Goal: Browse casually

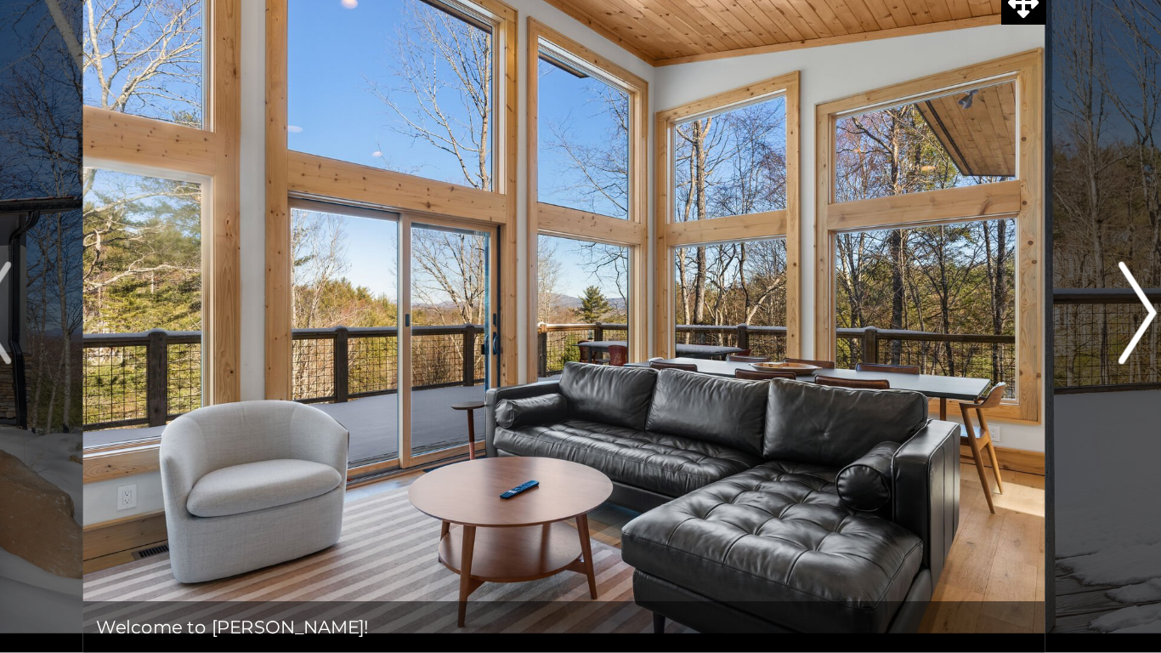
click at [951, 336] on img "Next" at bounding box center [960, 314] width 25 height 68
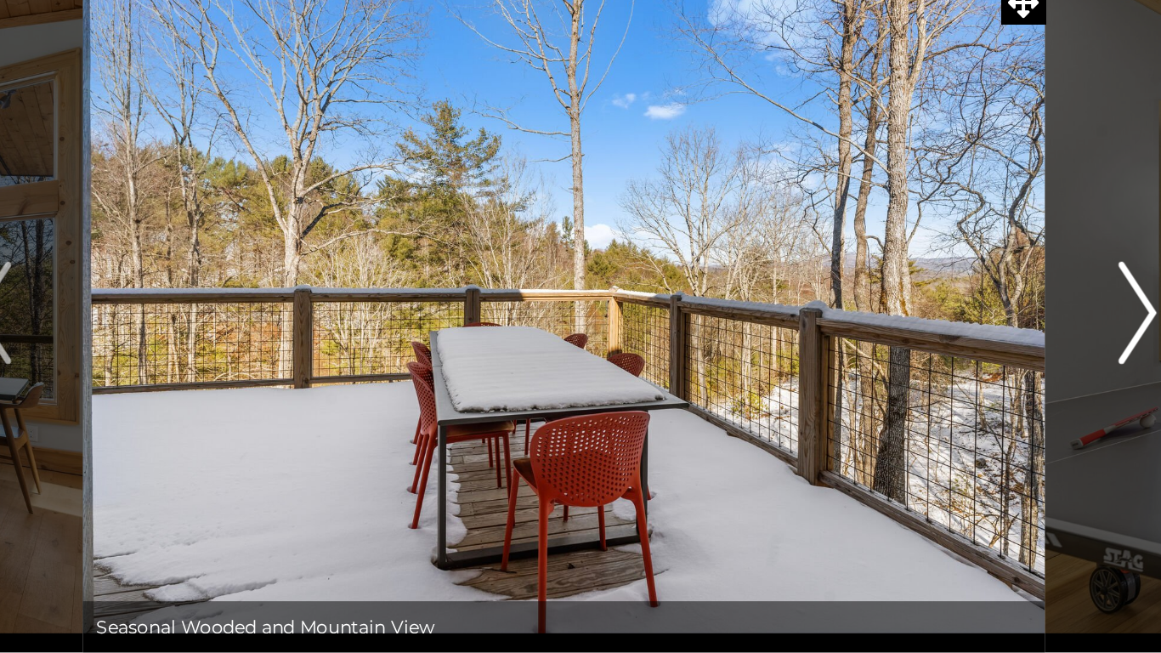
click at [944, 345] on button "Next" at bounding box center [960, 313] width 121 height 450
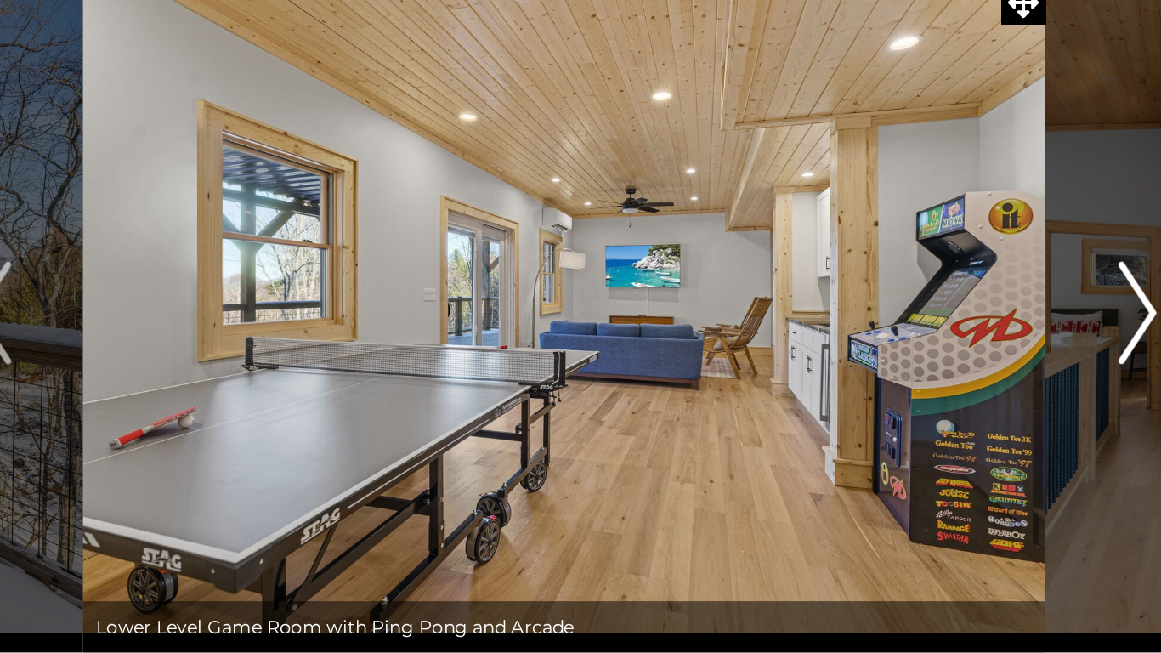
click at [945, 347] on button "Next" at bounding box center [960, 313] width 121 height 450
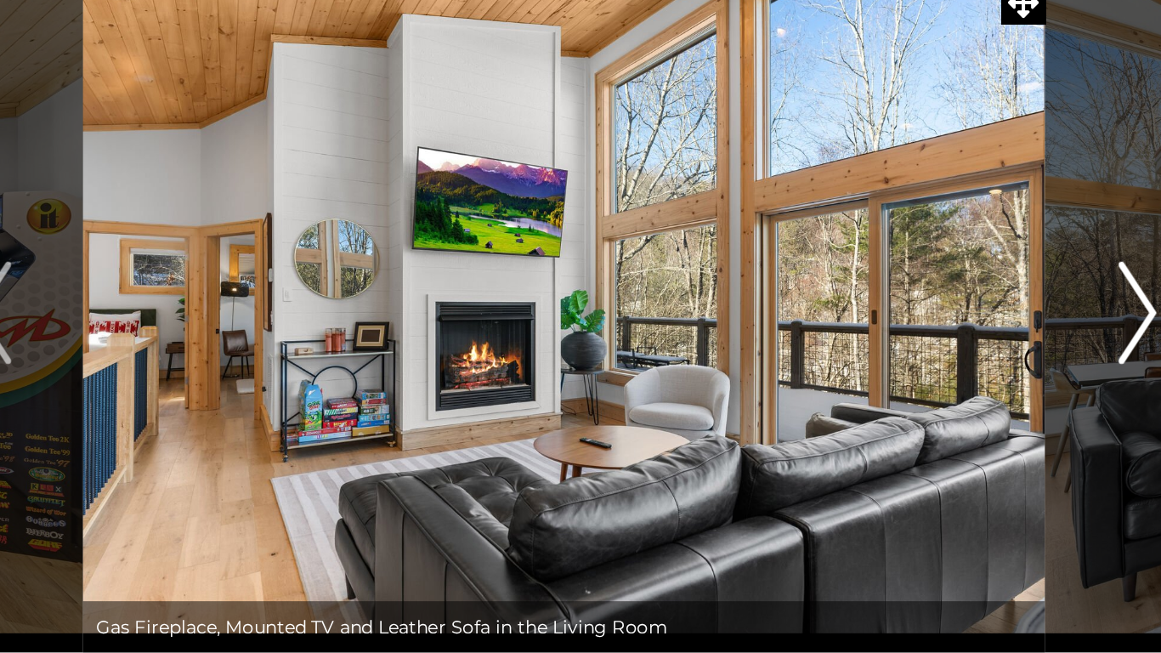
click at [946, 350] on button "Next" at bounding box center [960, 313] width 121 height 450
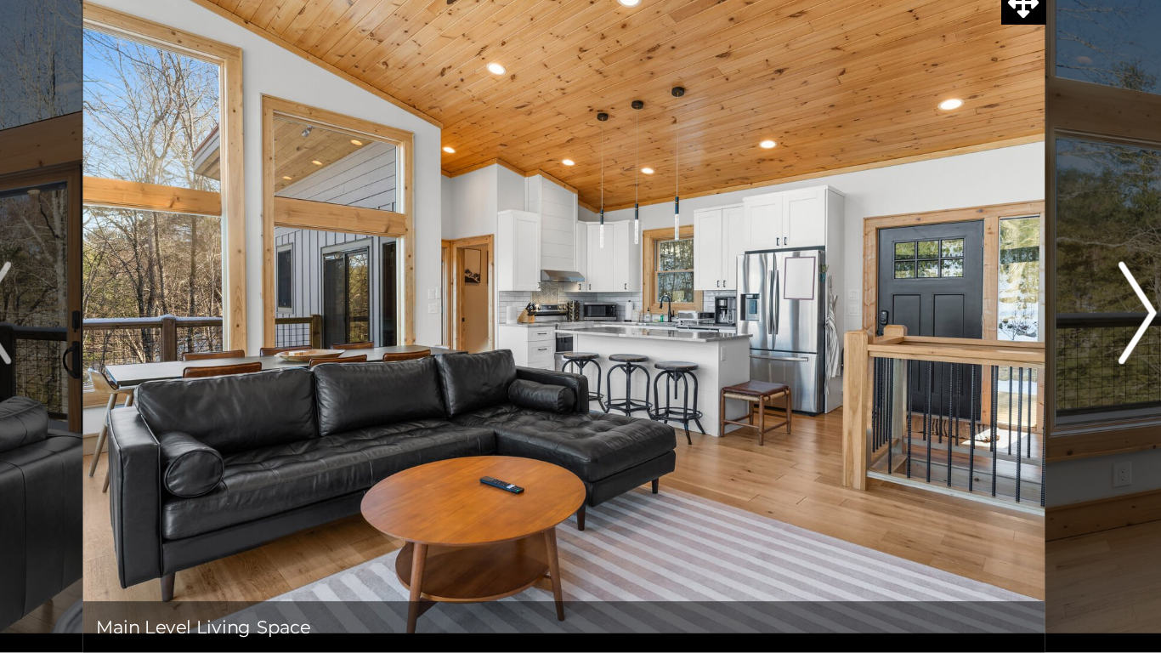
click at [954, 349] on button "Next" at bounding box center [960, 313] width 121 height 450
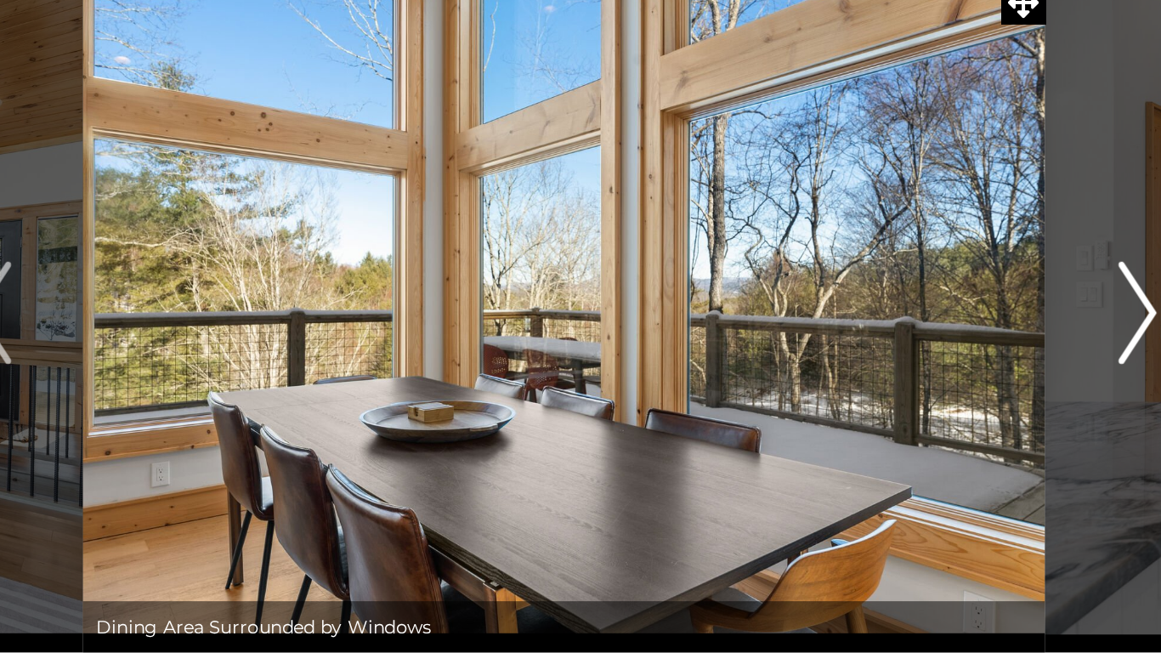
click at [954, 356] on button "Next" at bounding box center [960, 313] width 121 height 450
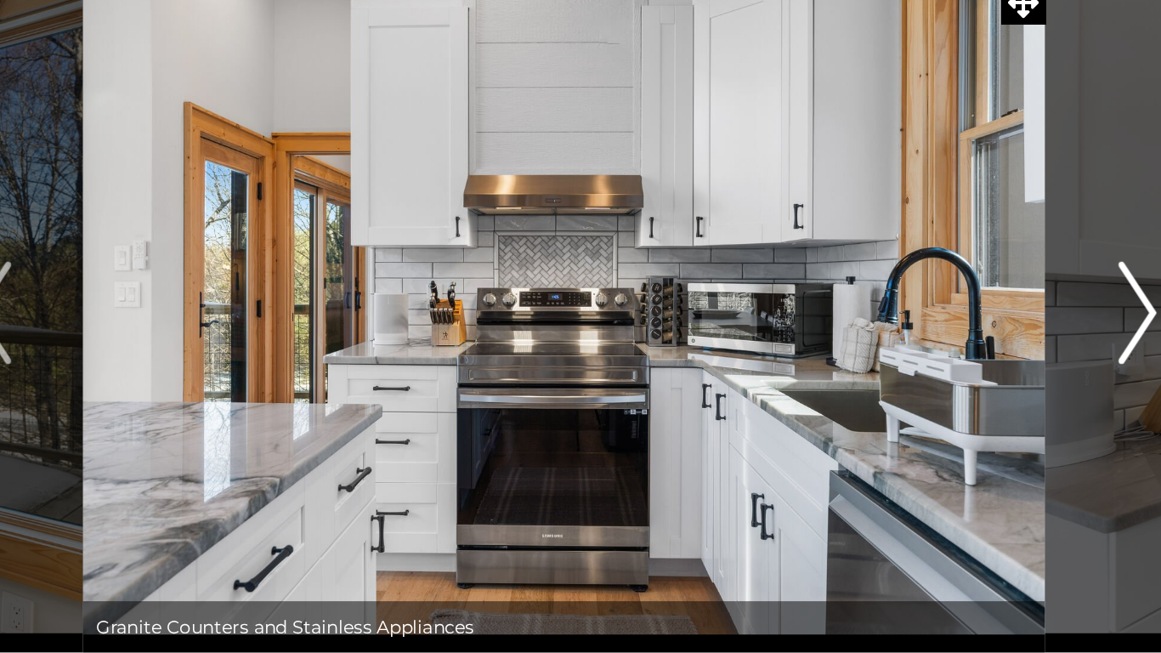
click at [943, 338] on button "Next" at bounding box center [960, 313] width 121 height 450
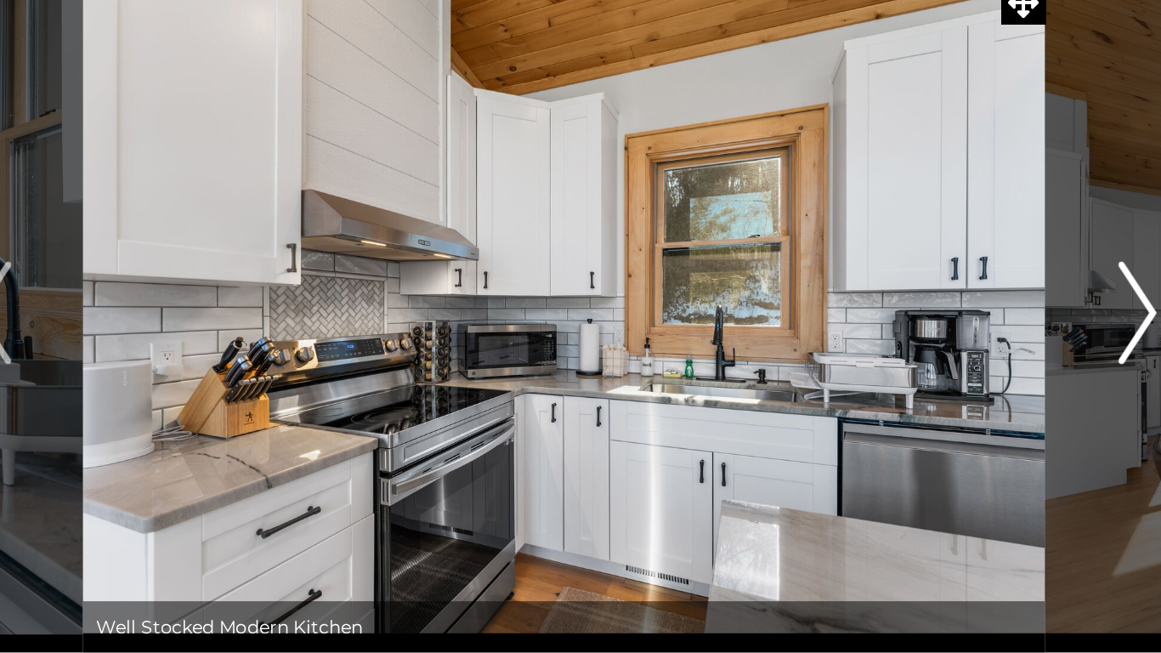
click at [946, 356] on button "Next" at bounding box center [960, 313] width 121 height 450
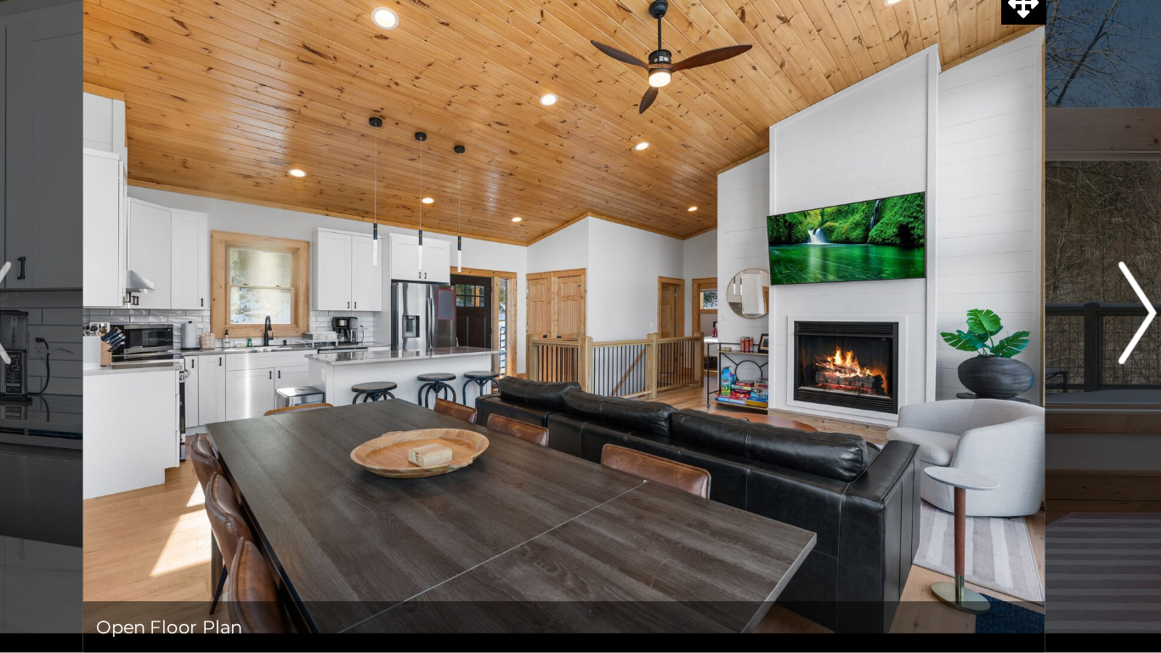
click at [951, 359] on button "Next" at bounding box center [960, 313] width 121 height 450
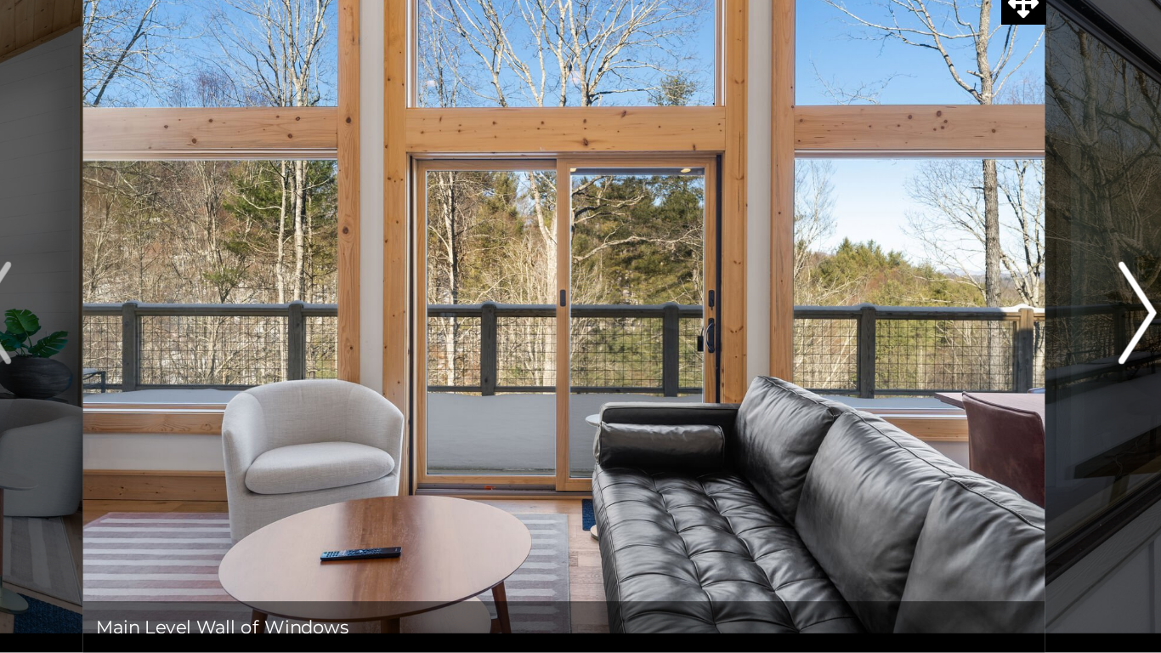
click at [953, 360] on button "Next" at bounding box center [960, 313] width 121 height 450
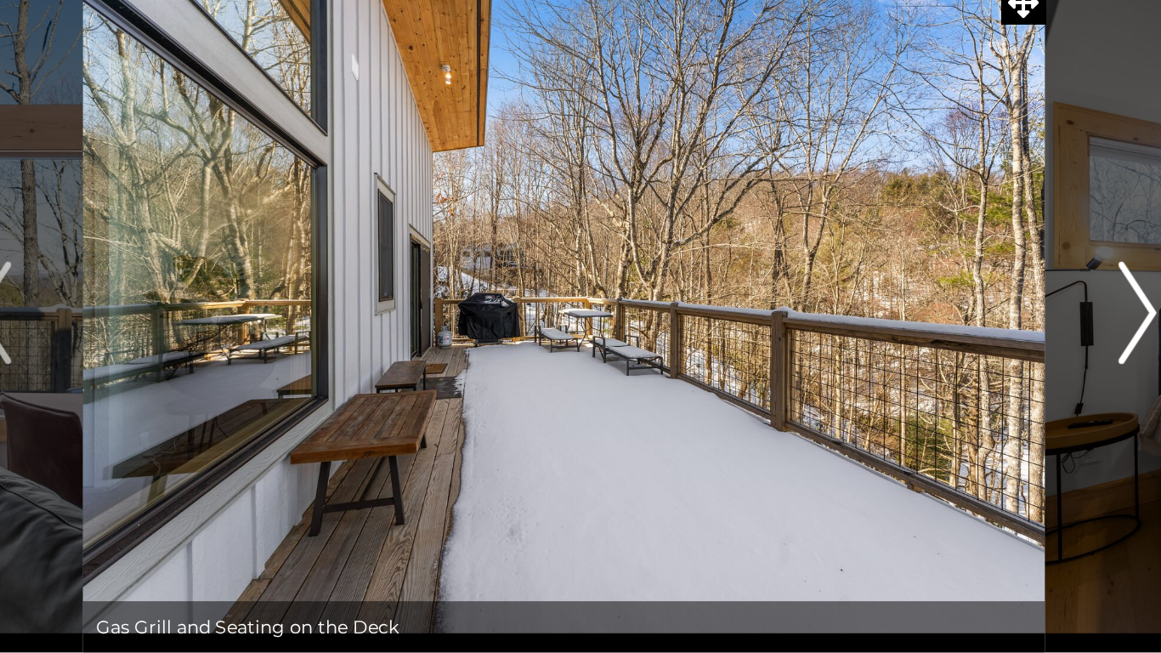
click at [953, 364] on button "Next" at bounding box center [960, 313] width 121 height 450
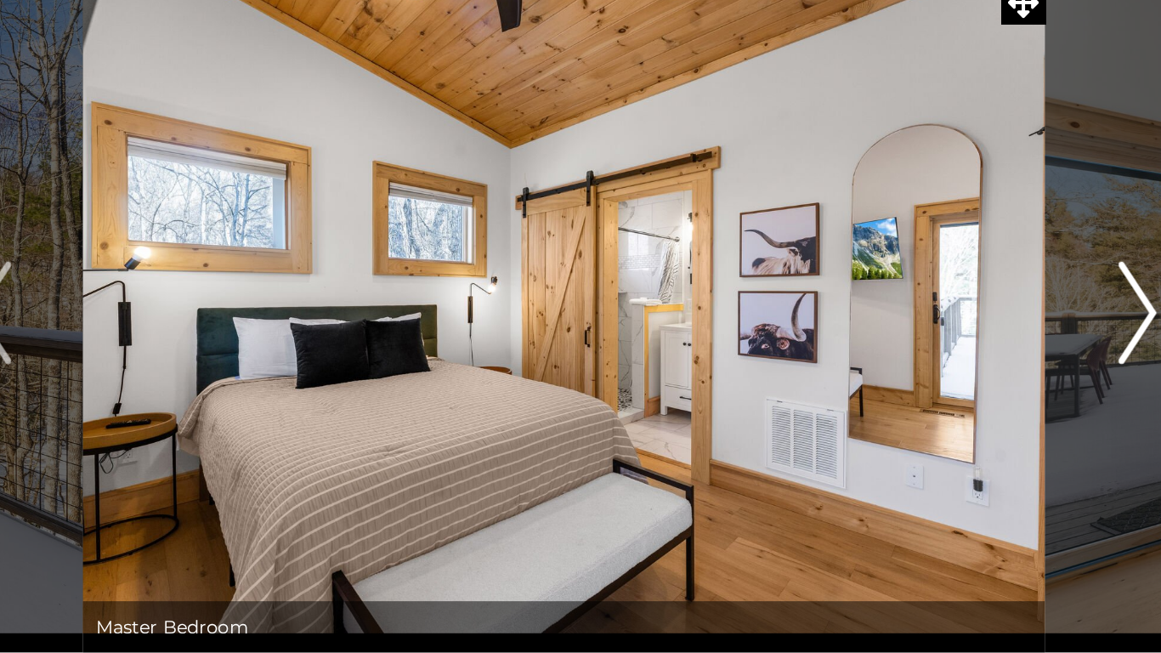
click at [954, 364] on button "Next" at bounding box center [960, 313] width 121 height 450
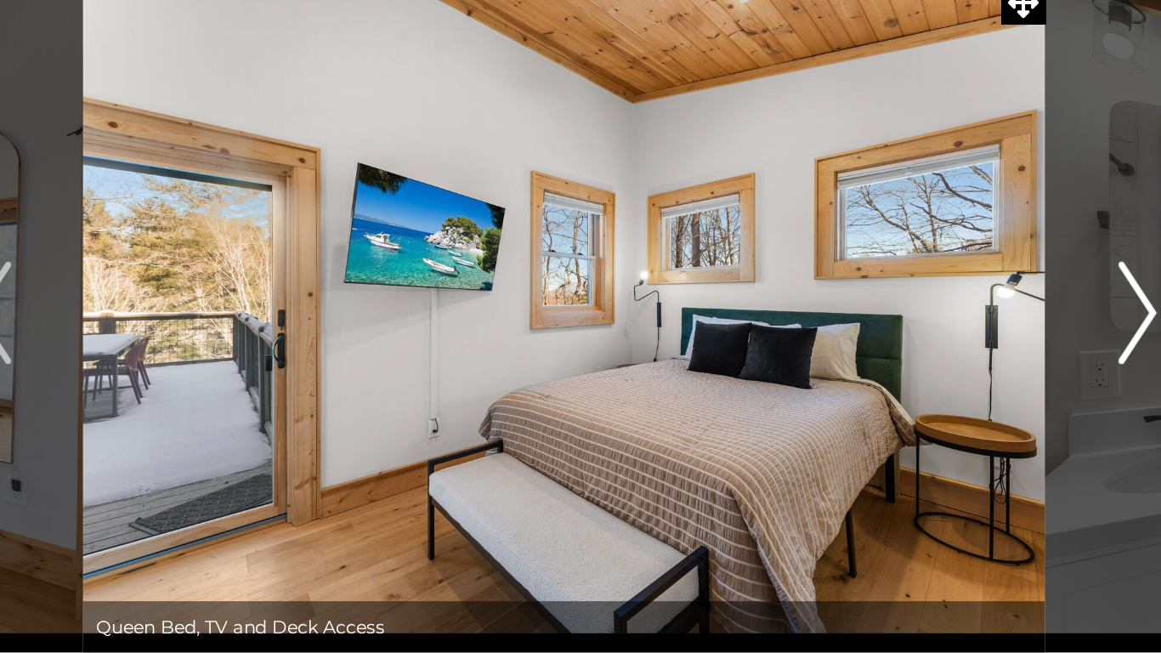
click at [959, 355] on button "Next" at bounding box center [960, 313] width 121 height 450
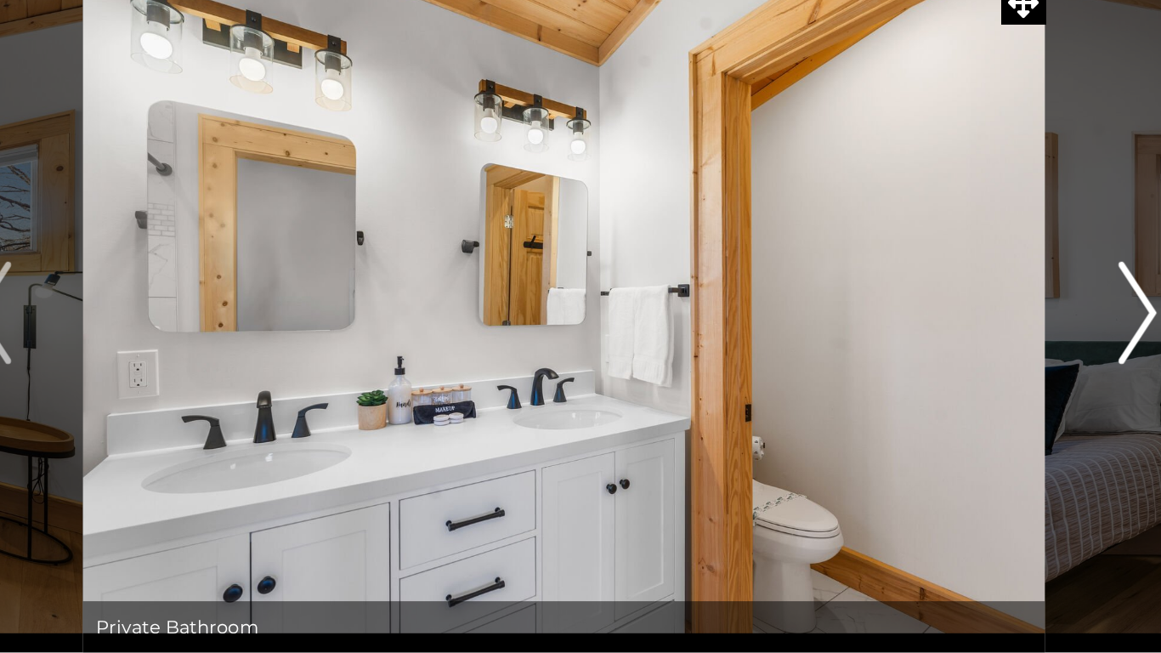
click at [954, 356] on button "Next" at bounding box center [960, 313] width 121 height 450
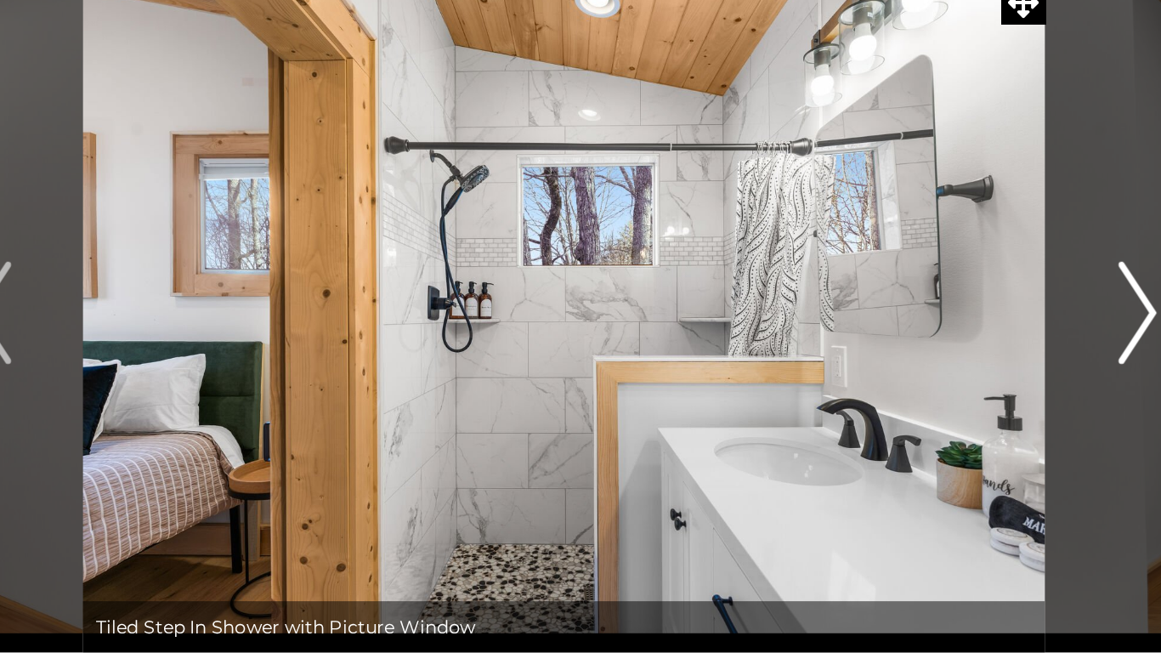
click at [957, 359] on button "Next" at bounding box center [960, 313] width 121 height 450
click at [957, 358] on button "Next" at bounding box center [960, 313] width 121 height 450
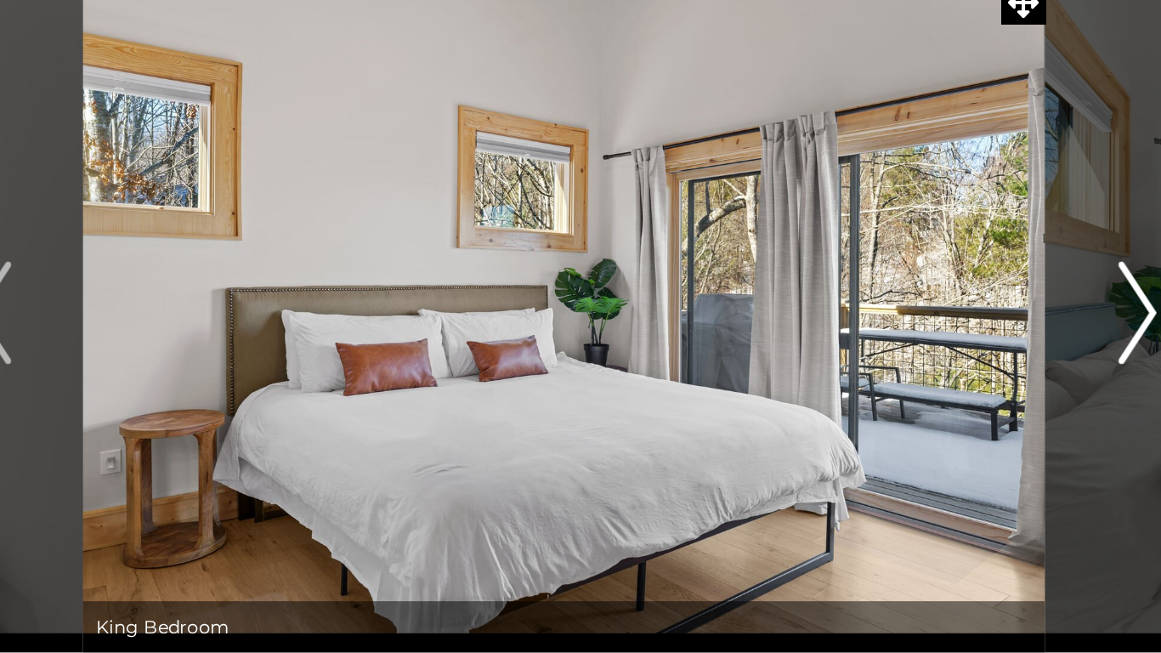
click at [958, 359] on button "Next" at bounding box center [960, 313] width 121 height 450
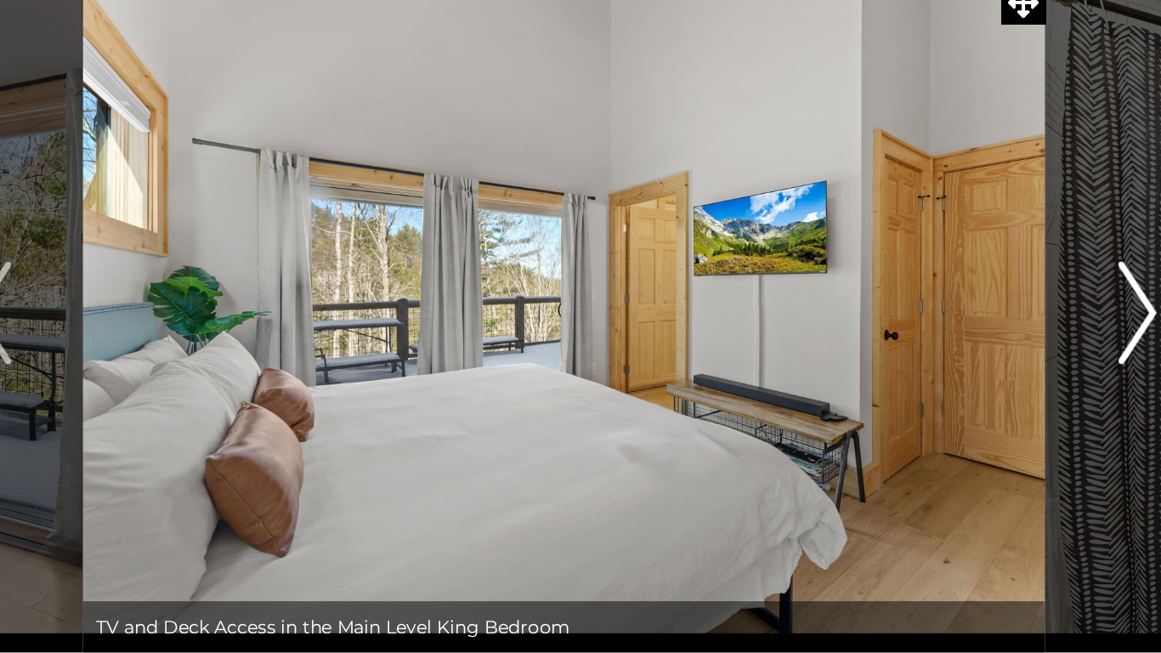
click at [955, 360] on button "Next" at bounding box center [960, 313] width 121 height 450
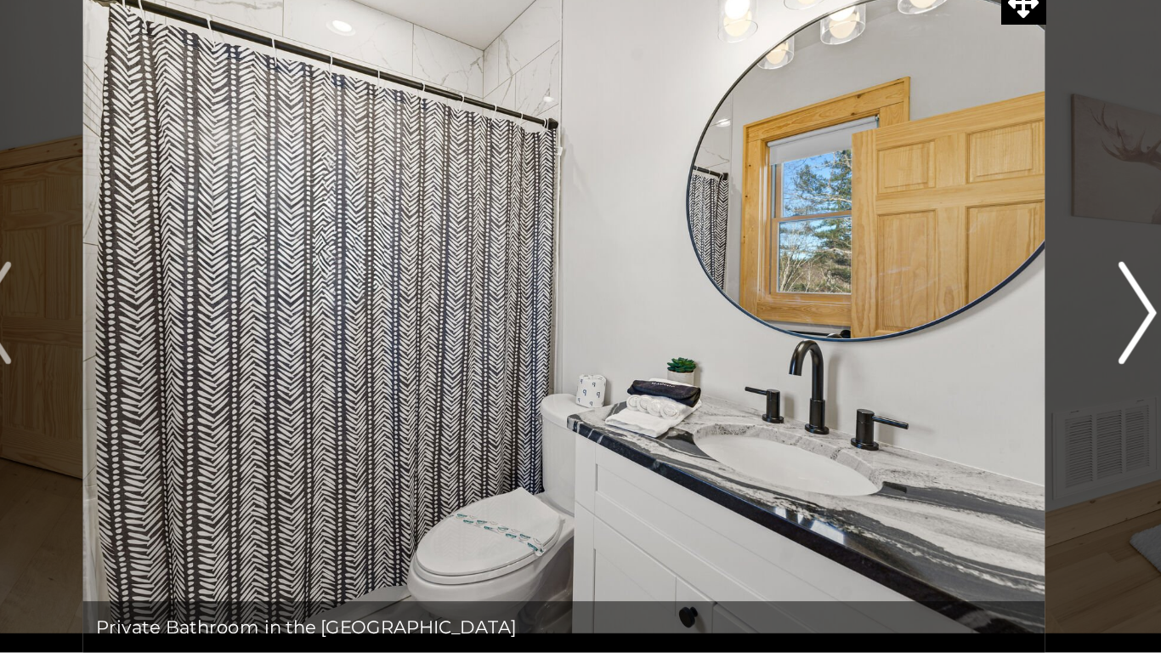
click at [951, 361] on button "Next" at bounding box center [960, 313] width 121 height 450
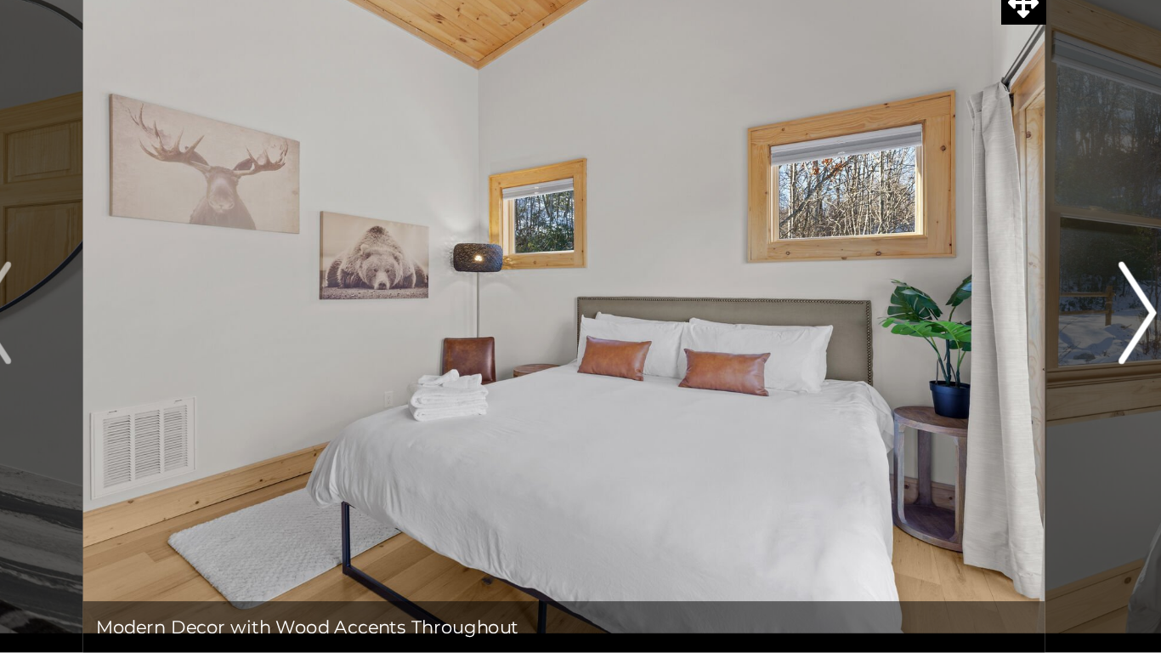
click at [950, 361] on button "Next" at bounding box center [960, 313] width 121 height 450
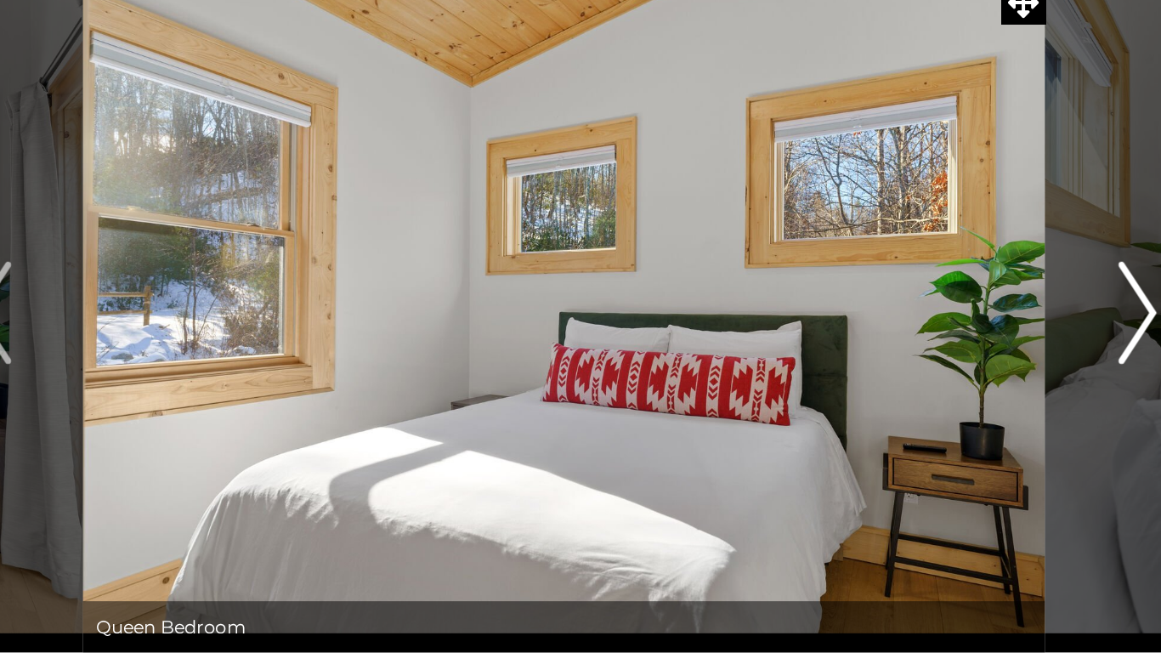
click at [949, 362] on button "Next" at bounding box center [960, 313] width 121 height 450
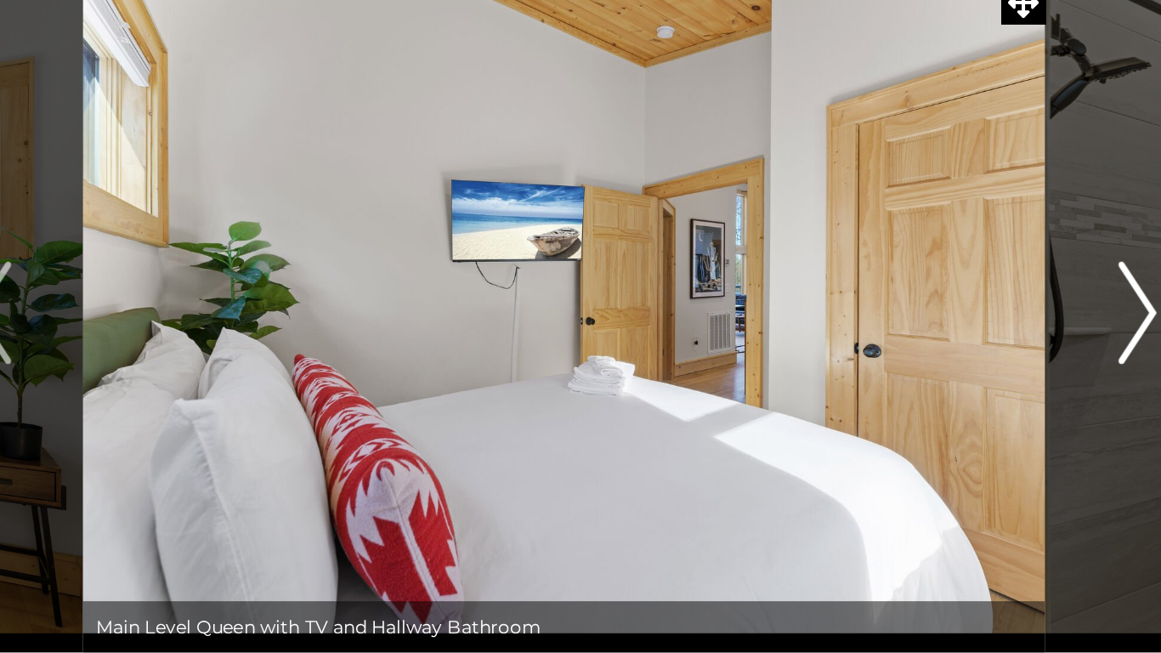
click at [948, 363] on button "Next" at bounding box center [960, 313] width 121 height 450
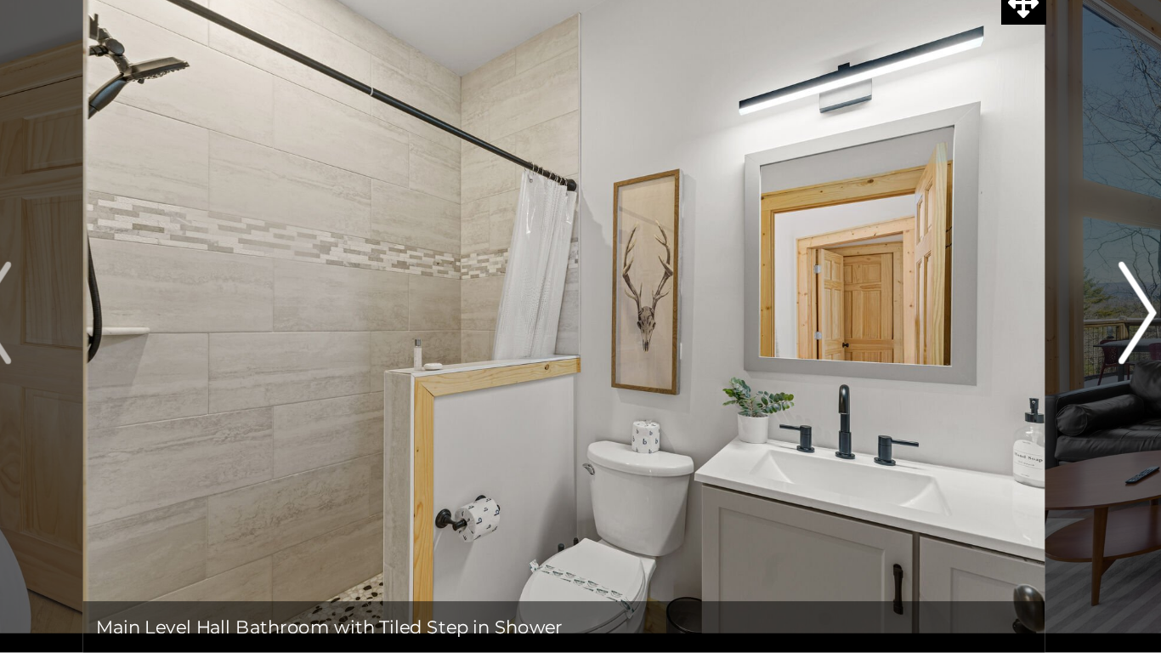
click at [946, 364] on button "Next" at bounding box center [960, 313] width 121 height 450
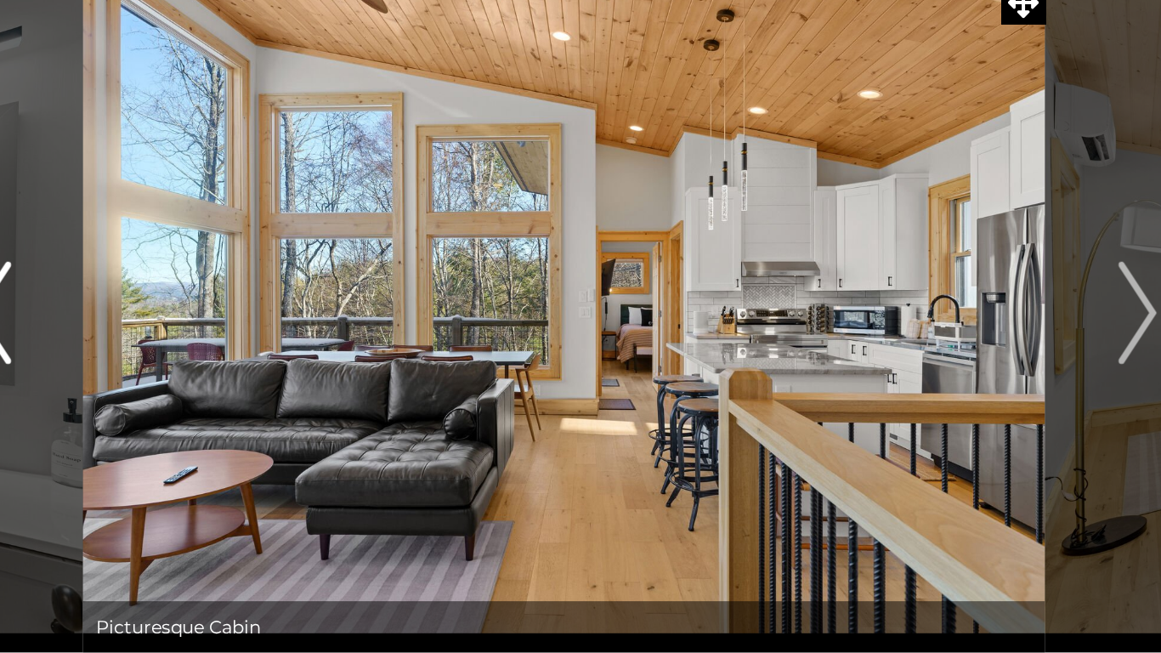
click at [215, 324] on button "Previous" at bounding box center [200, 313] width 121 height 450
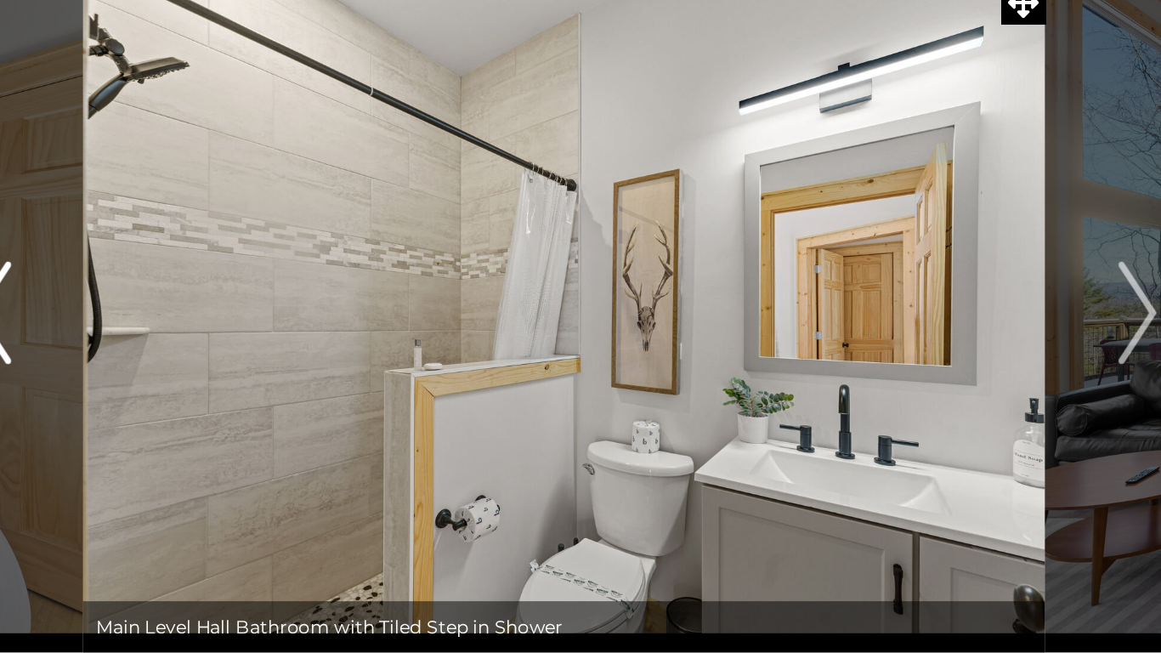
click at [220, 335] on button "Previous" at bounding box center [200, 313] width 121 height 450
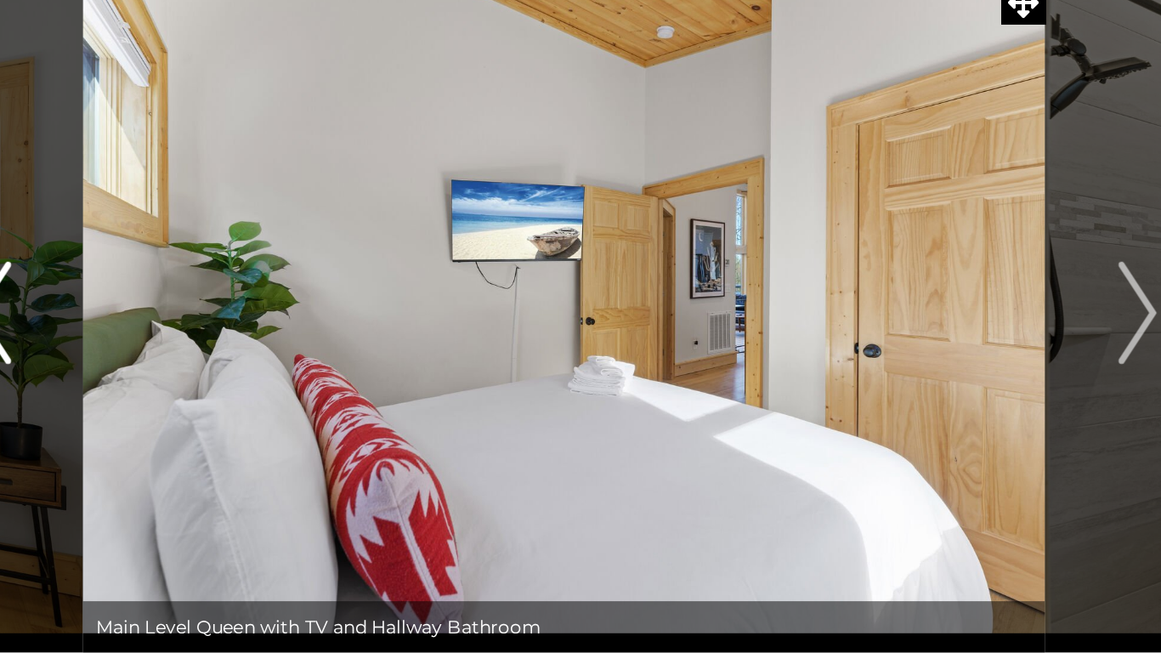
click at [213, 336] on img "Previous" at bounding box center [200, 314] width 25 height 68
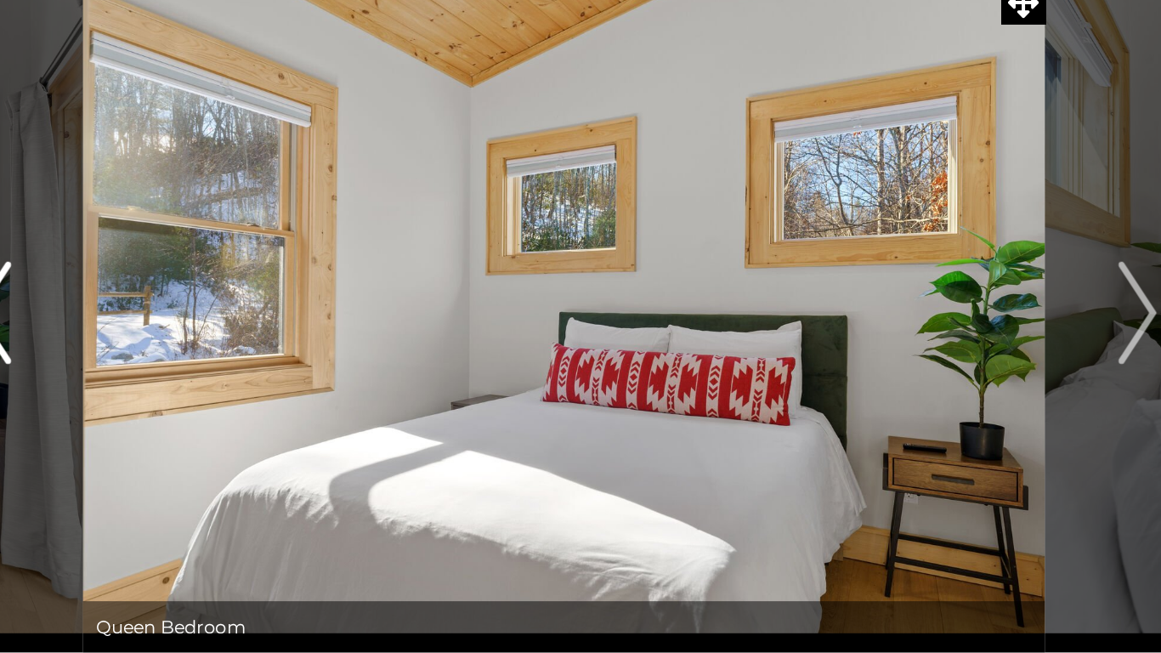
click at [221, 342] on button "Previous" at bounding box center [200, 313] width 121 height 450
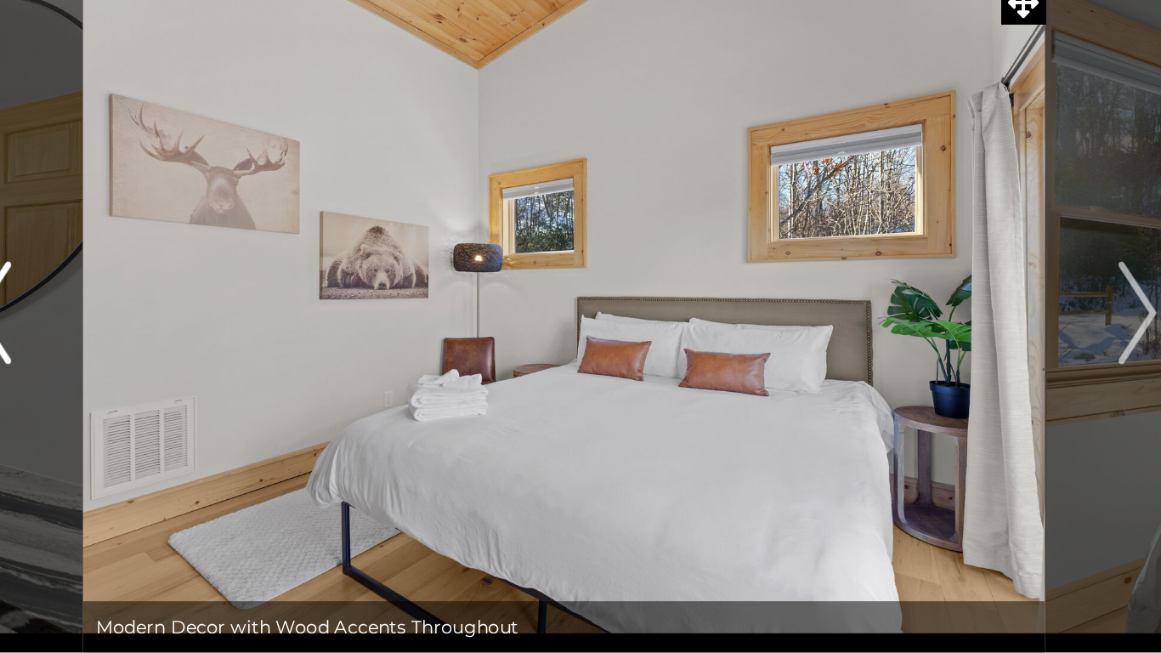
click at [226, 343] on button "Previous" at bounding box center [200, 313] width 121 height 450
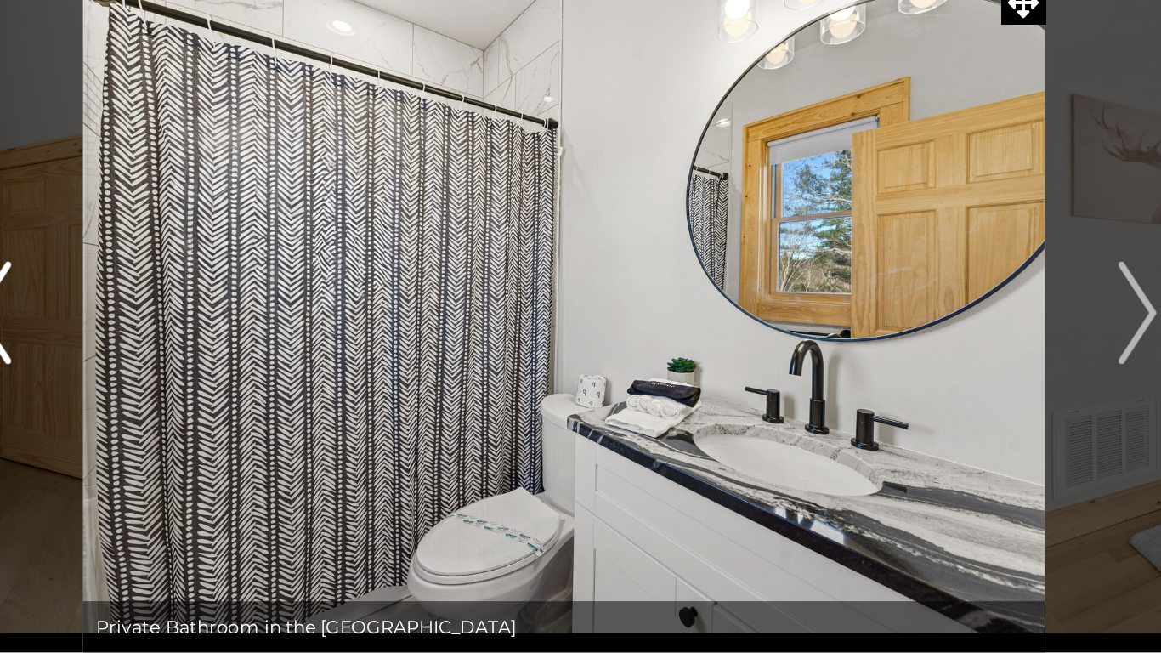
click at [224, 343] on button "Previous" at bounding box center [200, 313] width 121 height 450
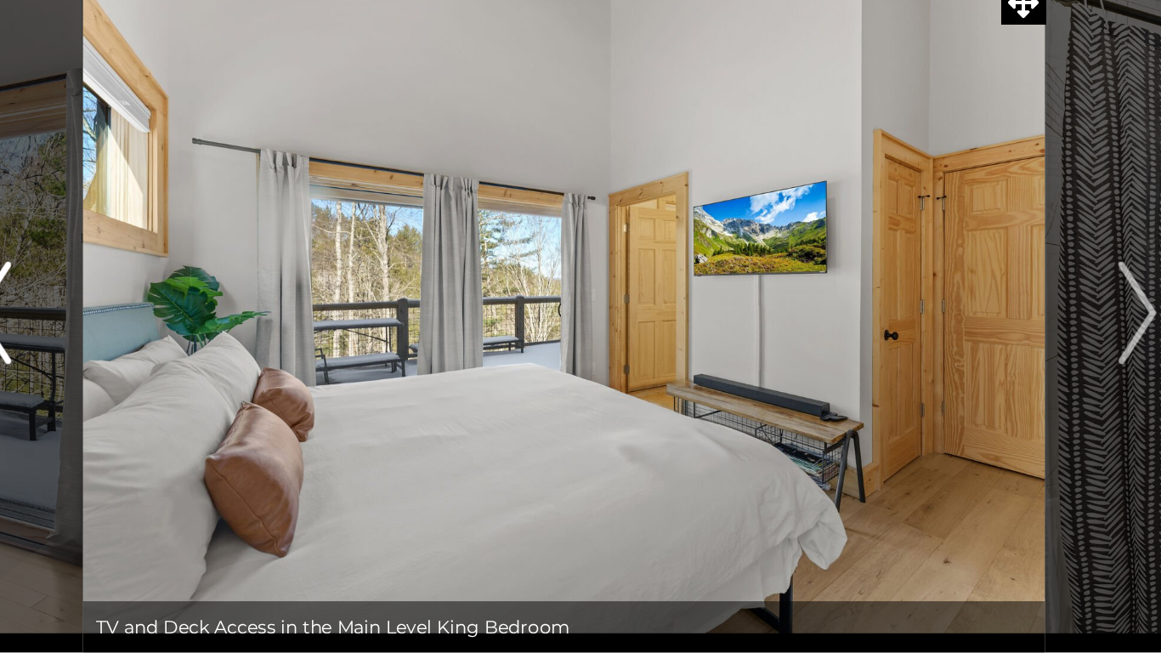
click at [217, 351] on button "Previous" at bounding box center [200, 313] width 121 height 450
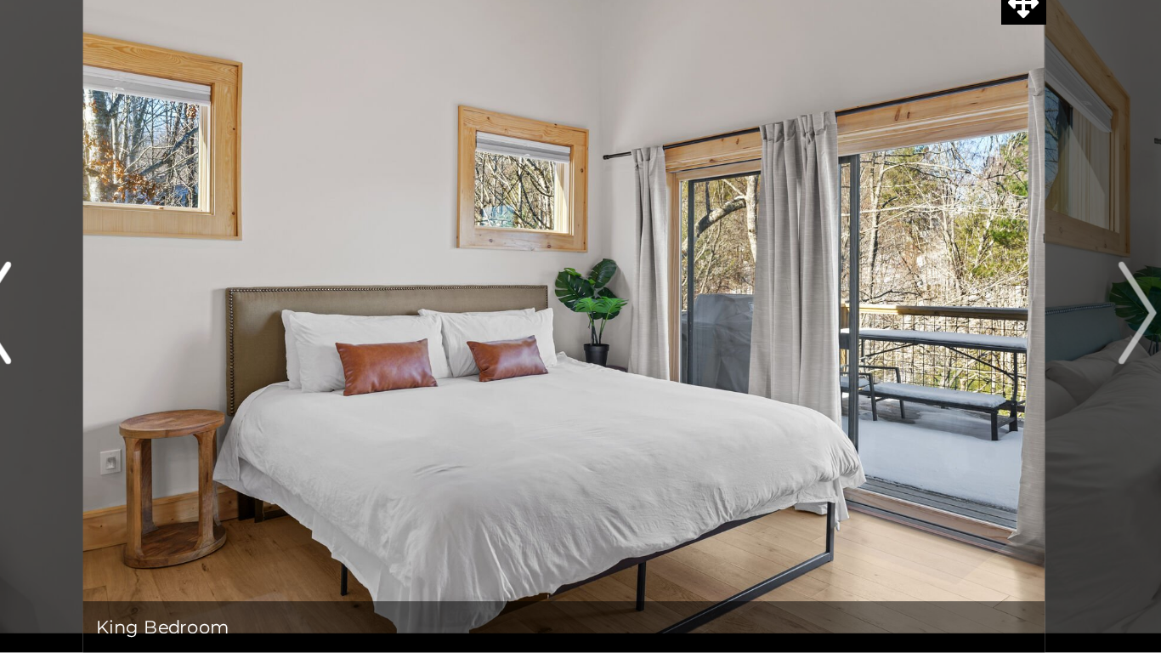
click at [229, 340] on button "Previous" at bounding box center [200, 313] width 121 height 450
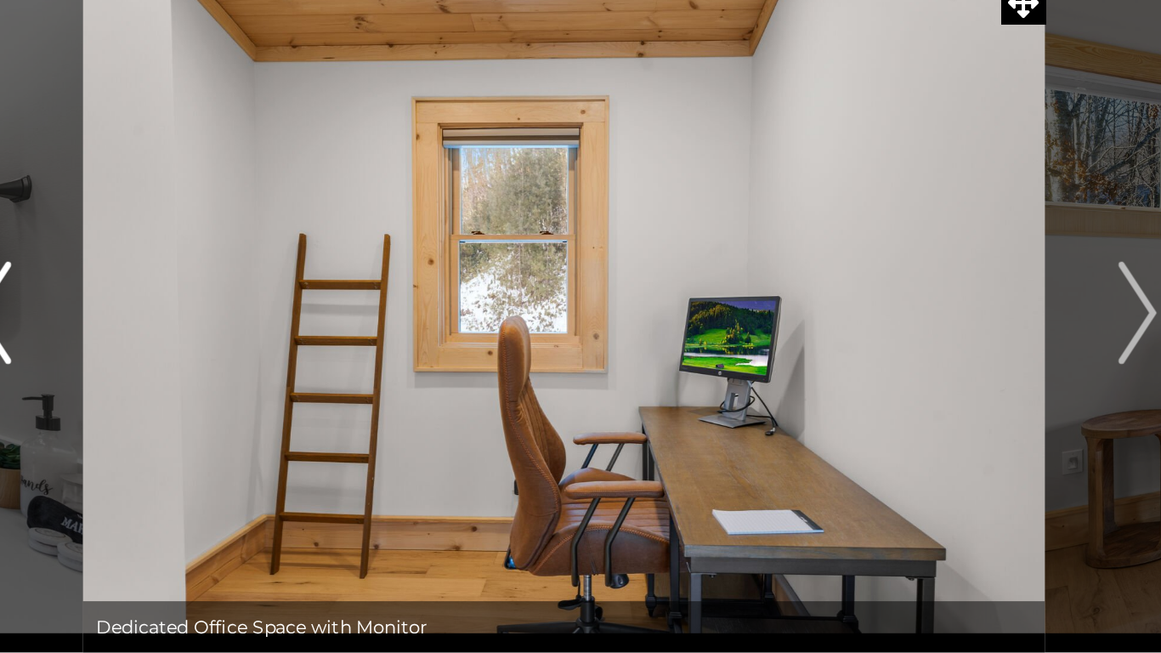
click at [226, 343] on button "Previous" at bounding box center [200, 313] width 121 height 450
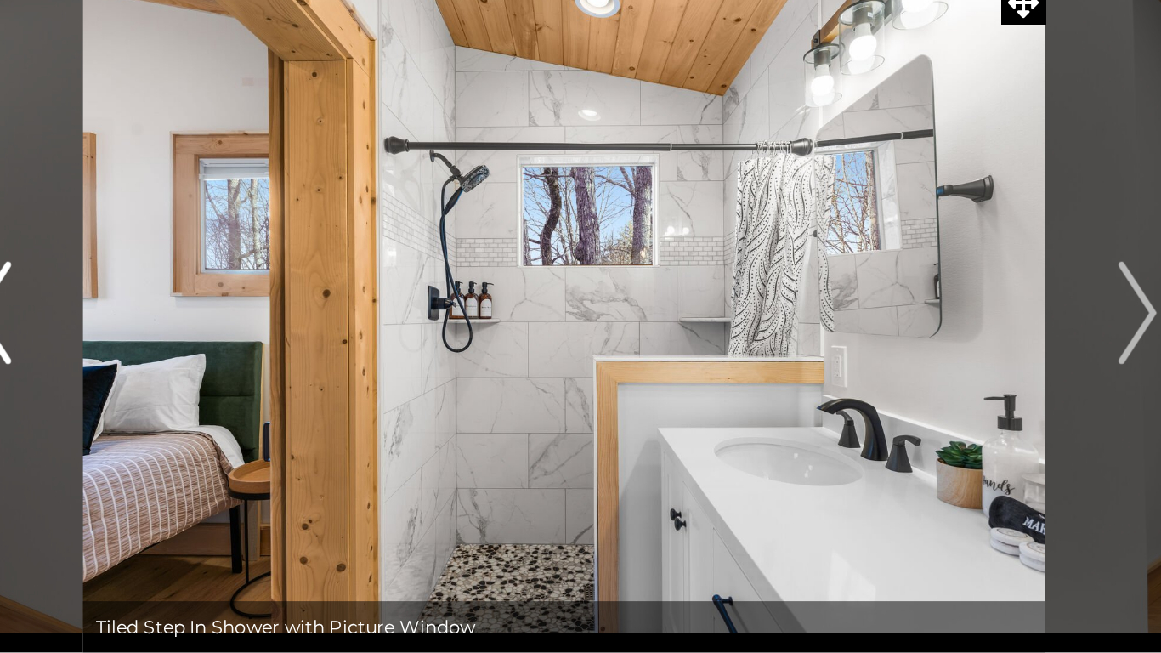
click at [223, 341] on button "Previous" at bounding box center [200, 313] width 121 height 450
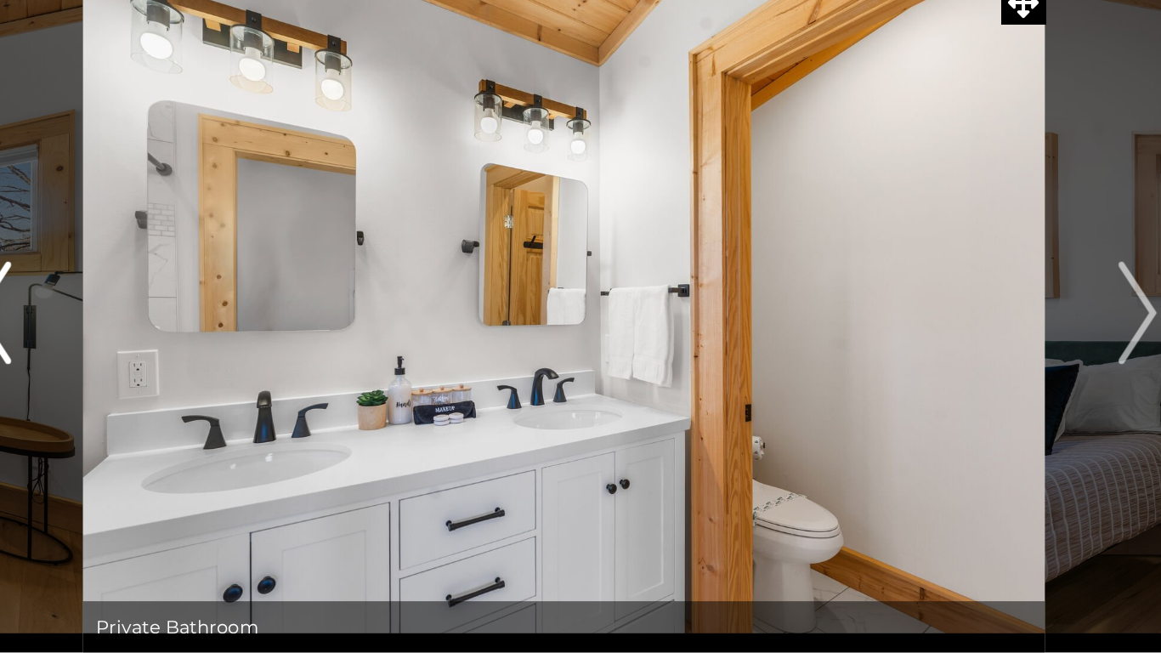
click at [224, 355] on button "Previous" at bounding box center [200, 313] width 121 height 450
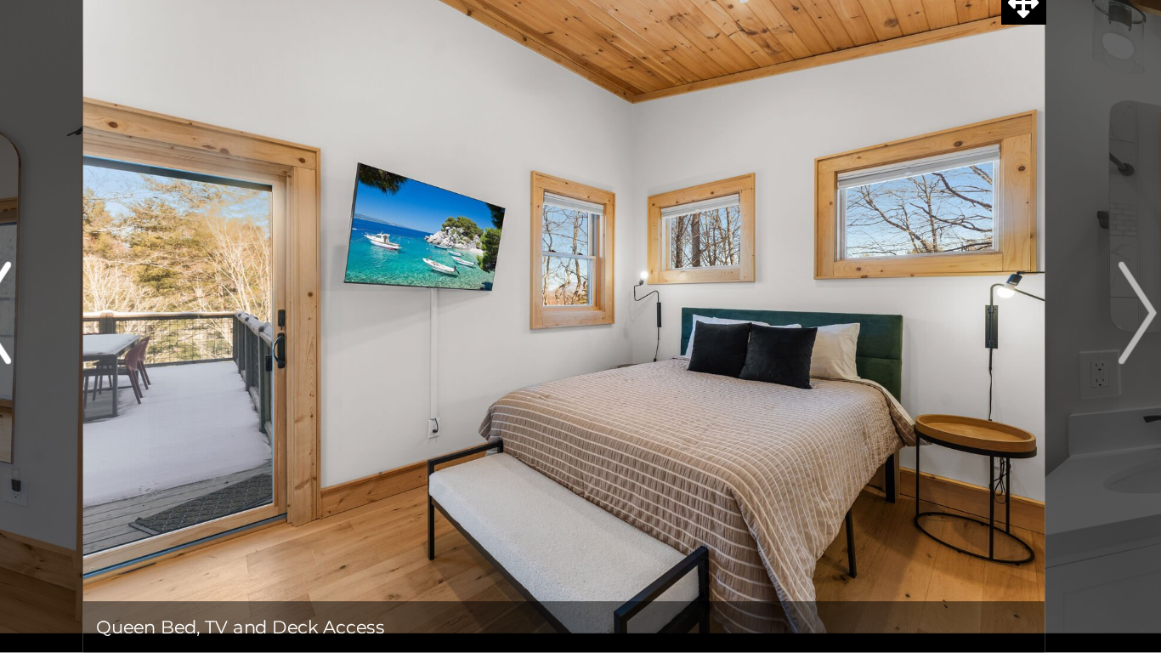
click at [222, 357] on button "Previous" at bounding box center [200, 313] width 121 height 450
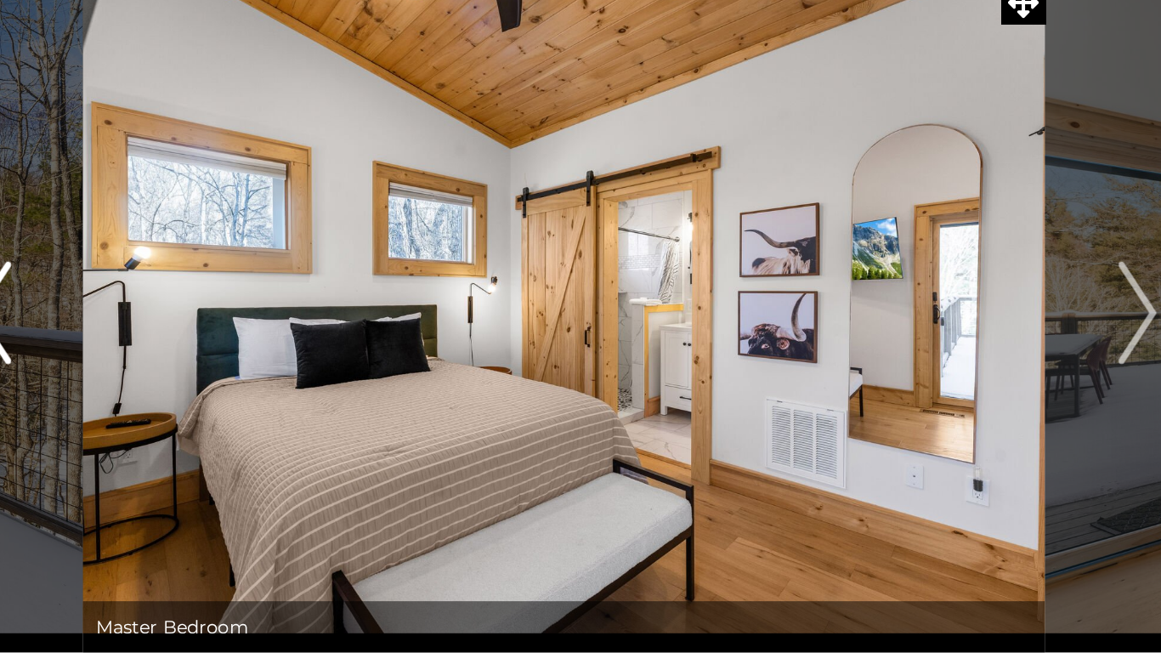
click at [226, 360] on button "Previous" at bounding box center [200, 313] width 121 height 450
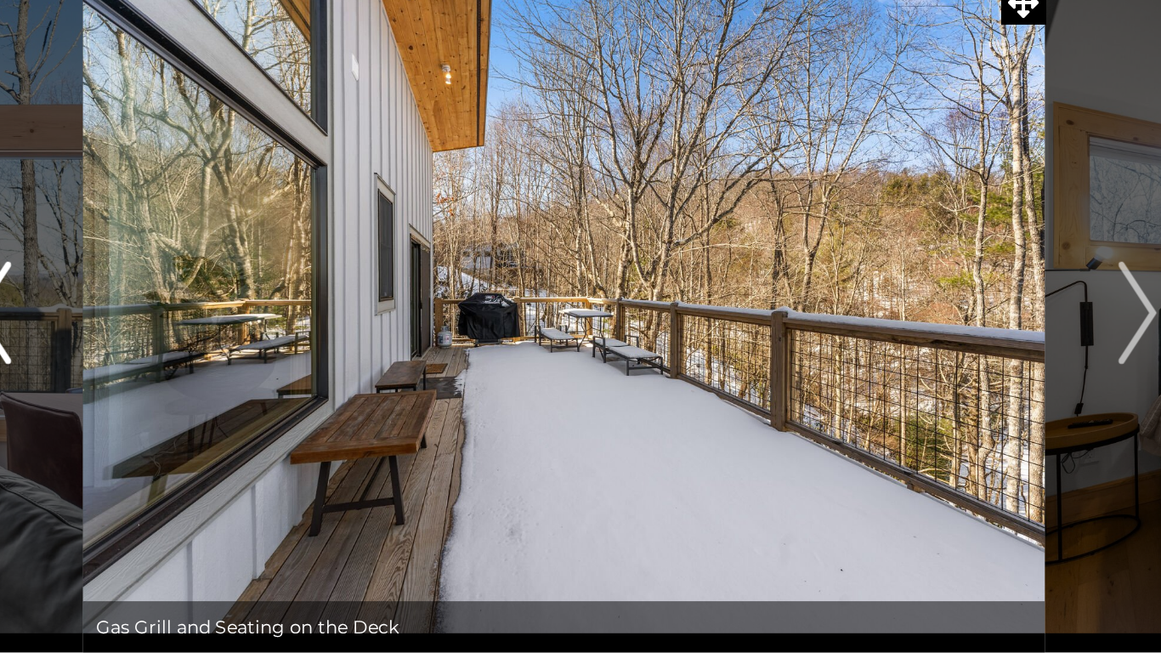
click at [224, 354] on button "Previous" at bounding box center [200, 313] width 121 height 450
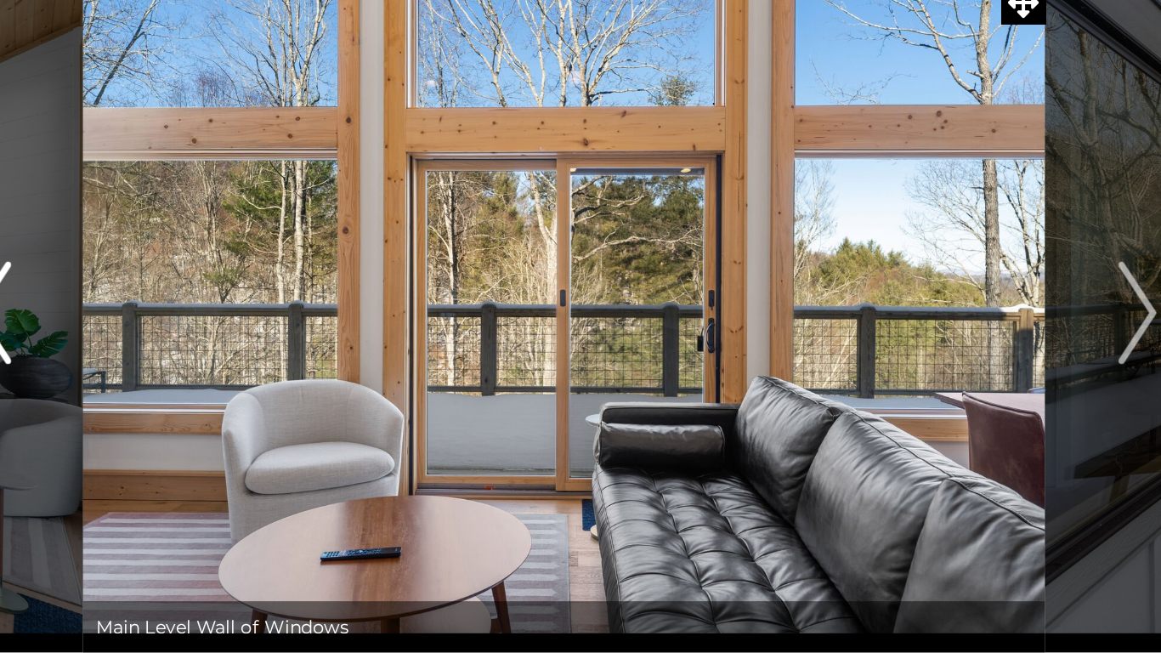
click at [223, 366] on button "Previous" at bounding box center [200, 313] width 121 height 450
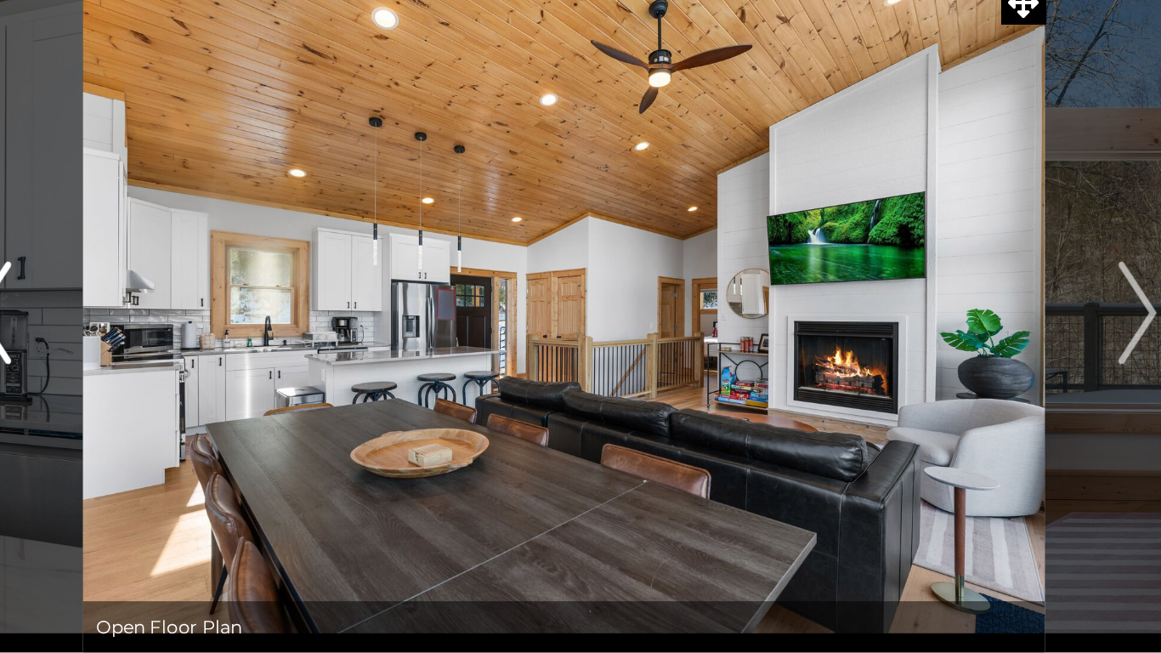
click at [222, 372] on button "Previous" at bounding box center [200, 313] width 121 height 450
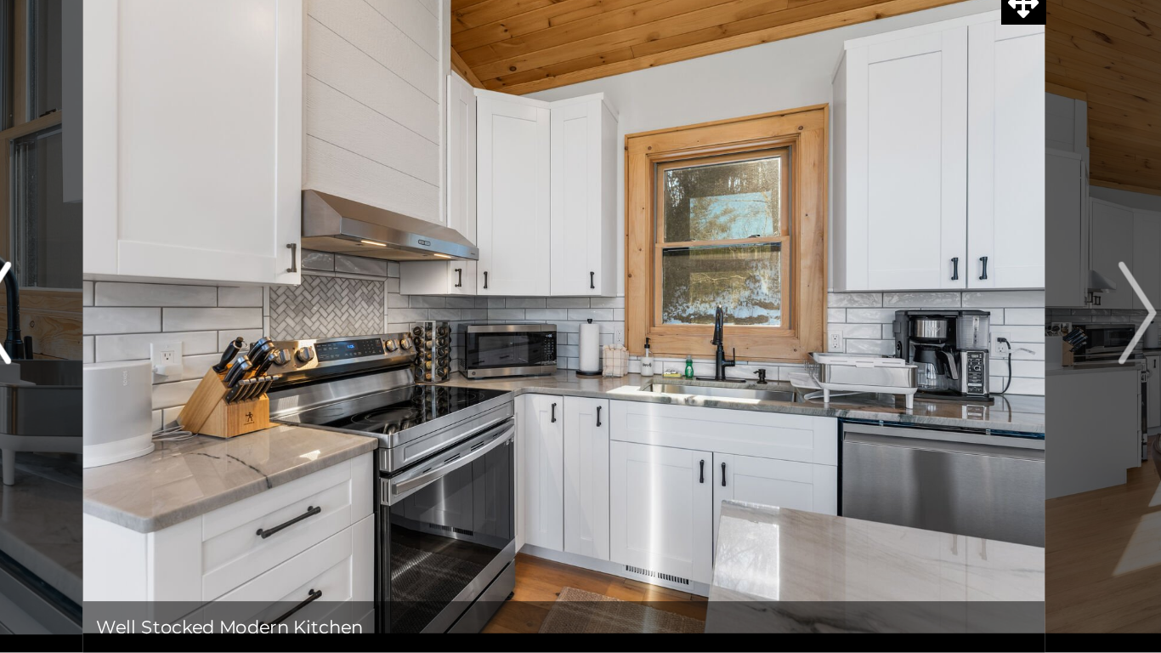
click at [224, 363] on button "Previous" at bounding box center [200, 313] width 121 height 450
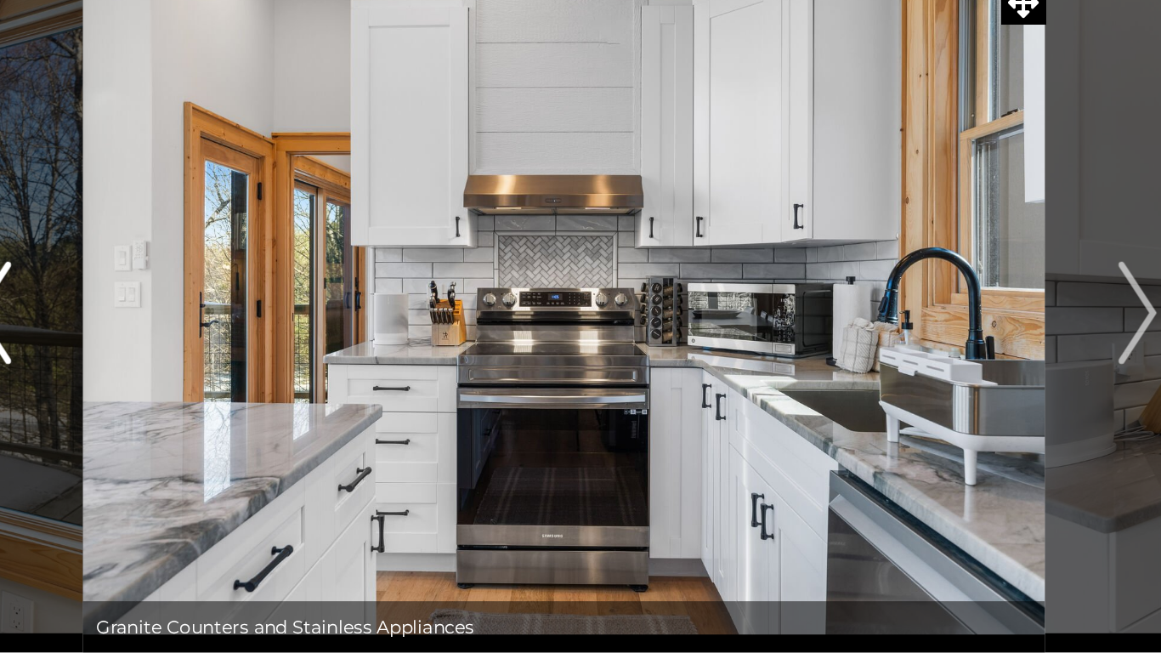
click at [219, 371] on button "Previous" at bounding box center [200, 313] width 121 height 450
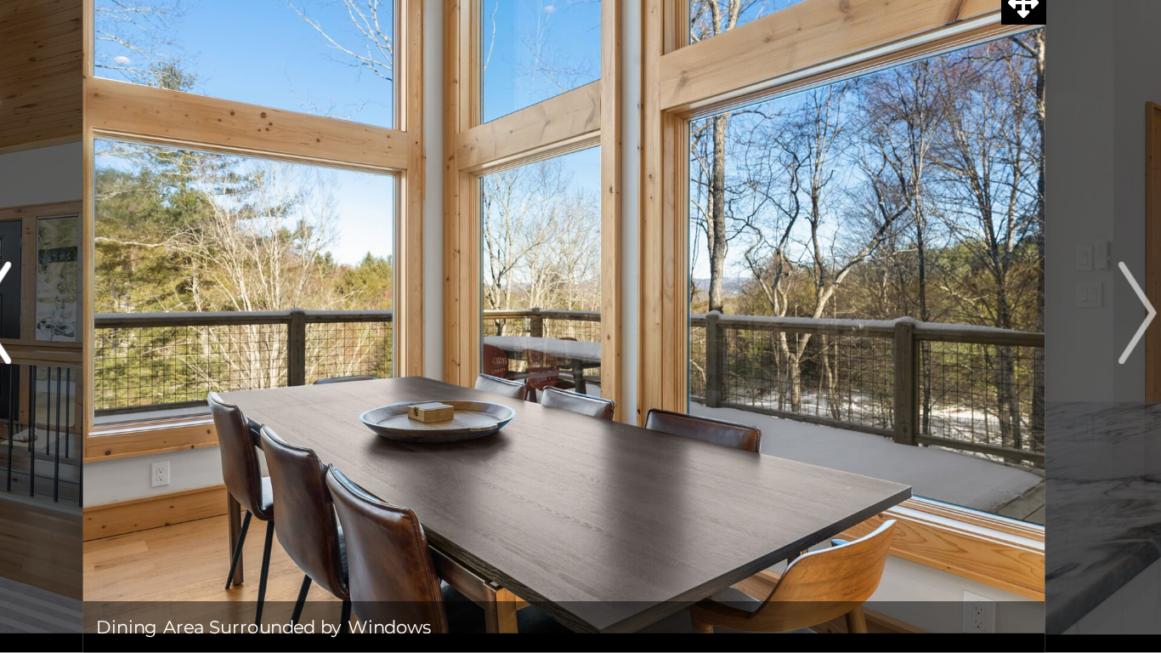
click at [218, 375] on button "Previous" at bounding box center [200, 313] width 121 height 450
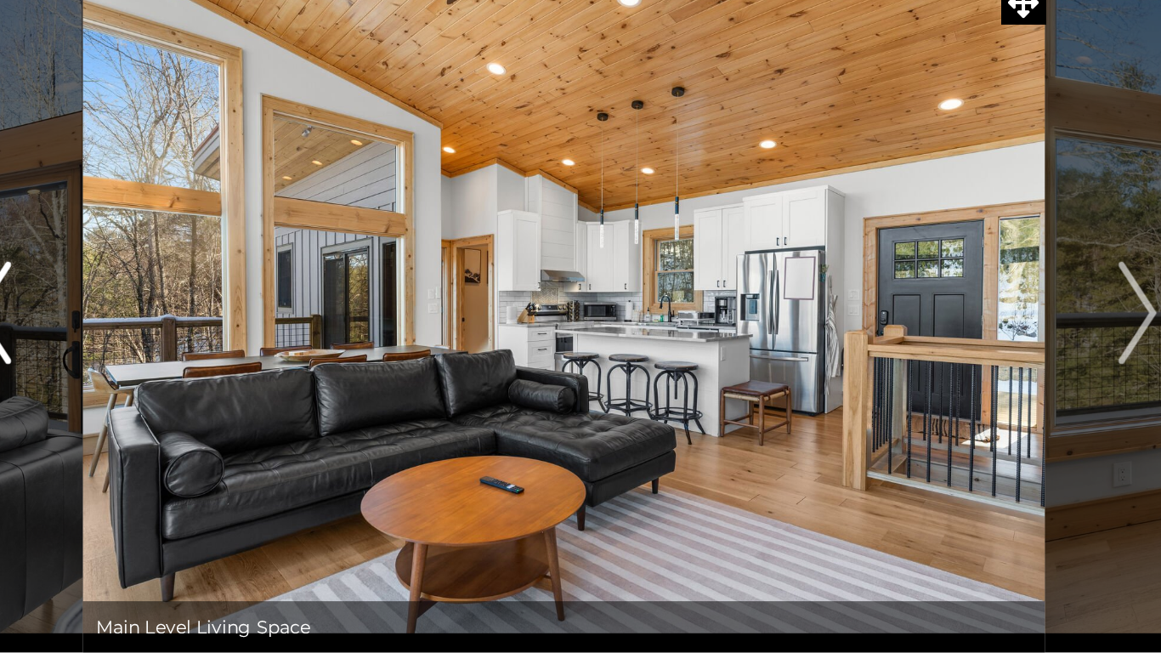
click at [214, 375] on button "Previous" at bounding box center [200, 313] width 121 height 450
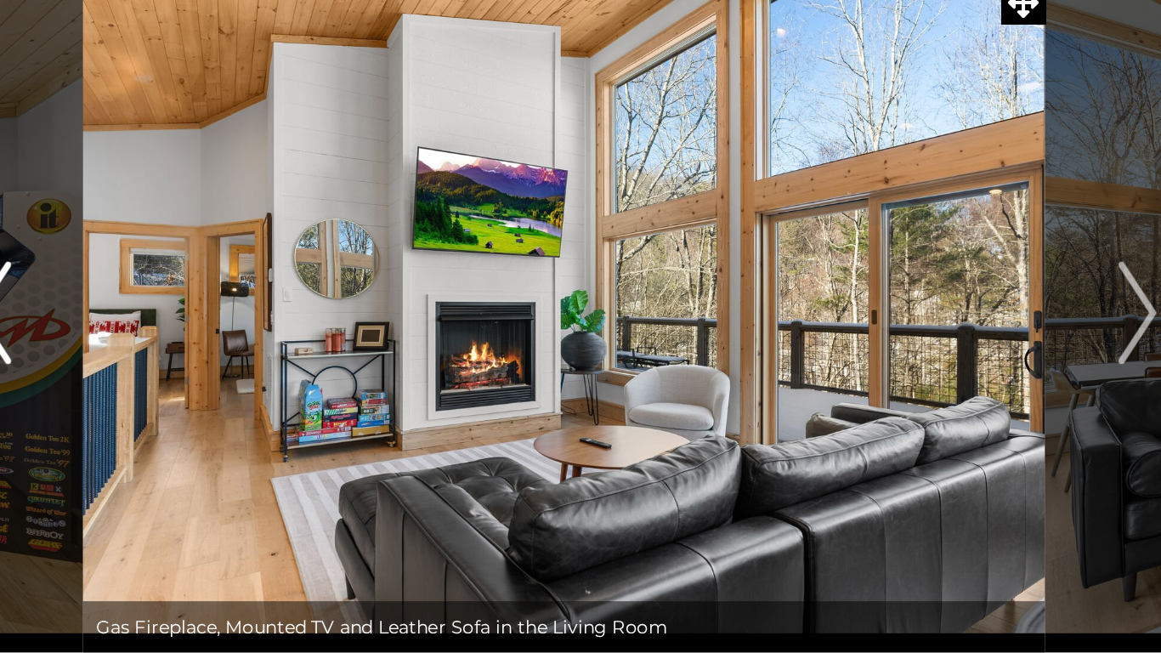
click at [207, 382] on button "Previous" at bounding box center [200, 313] width 121 height 450
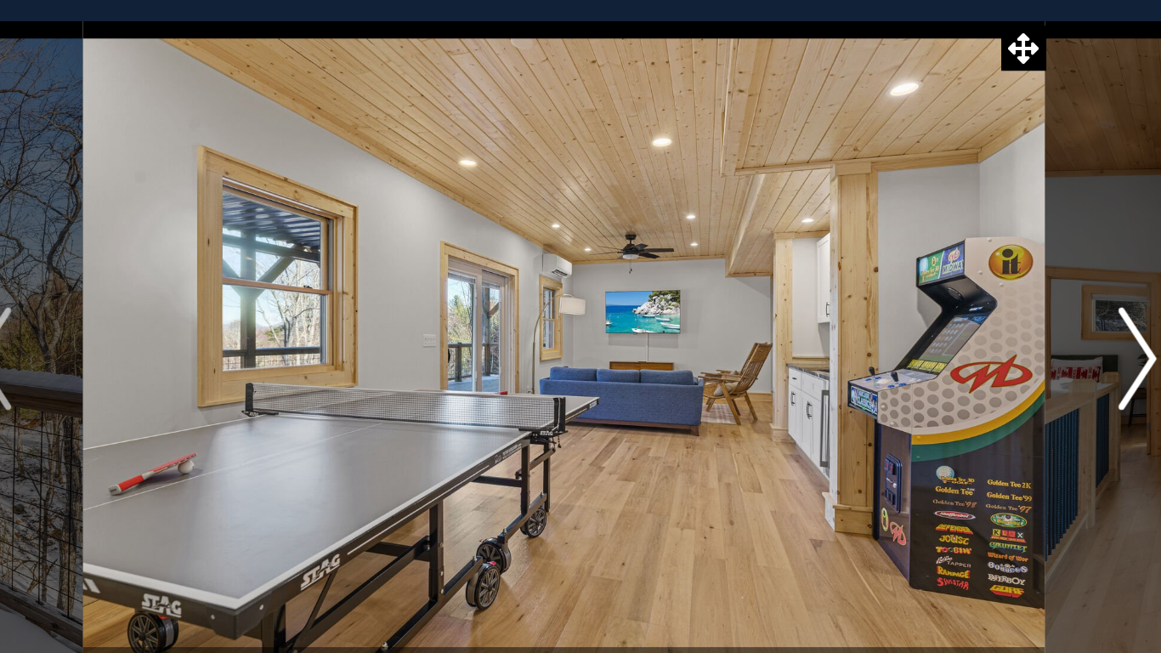
click at [939, 344] on button "Next" at bounding box center [960, 313] width 121 height 450
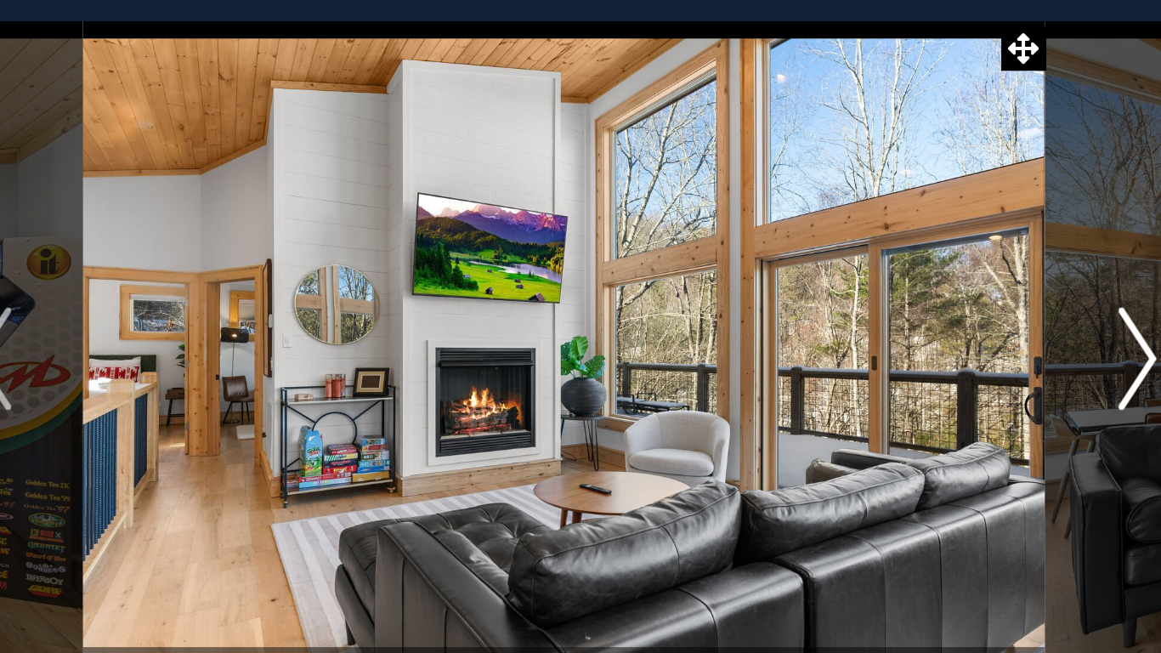
click at [951, 354] on button "Next" at bounding box center [960, 313] width 121 height 450
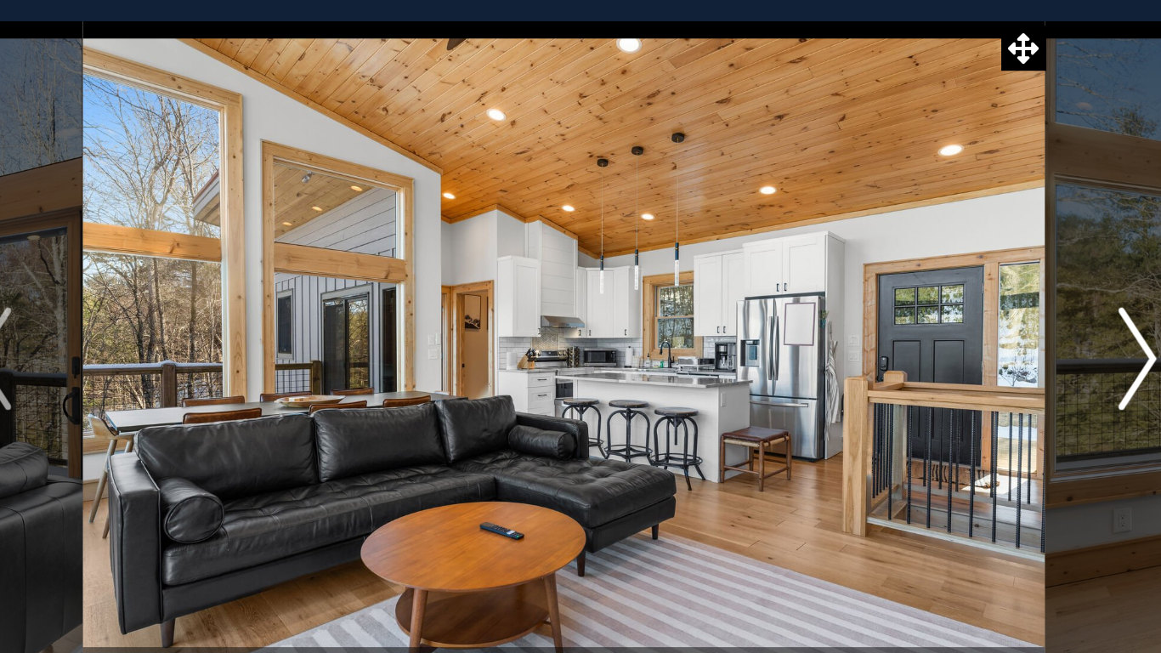
click at [945, 360] on button "Next" at bounding box center [960, 313] width 121 height 450
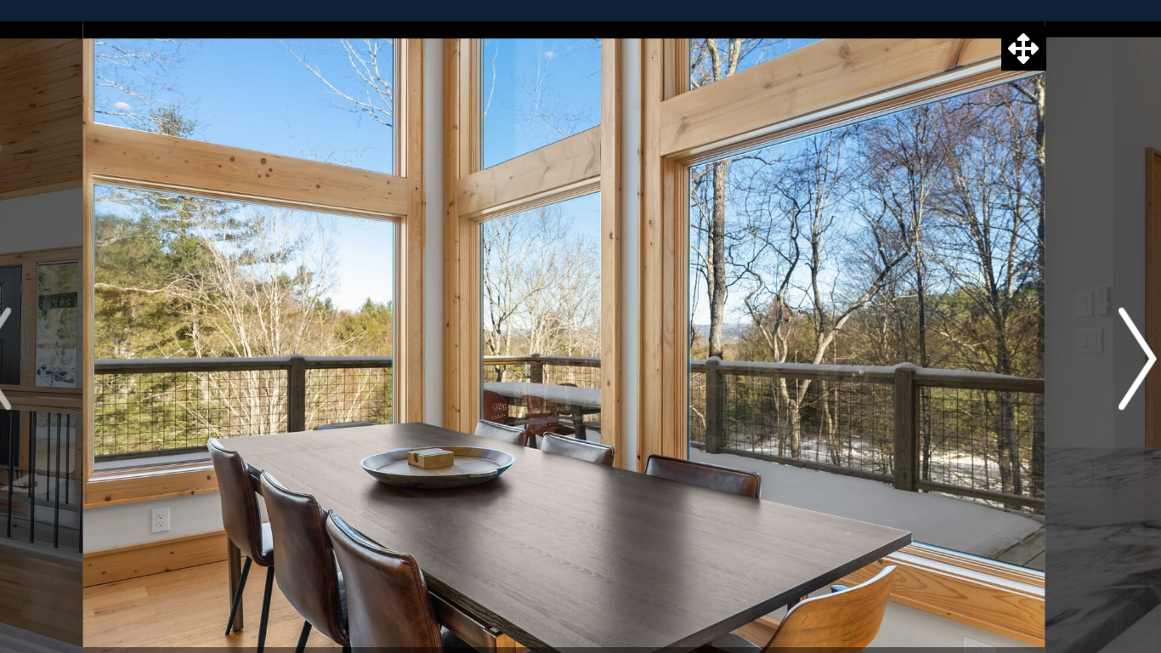
click at [943, 361] on button "Next" at bounding box center [960, 313] width 121 height 450
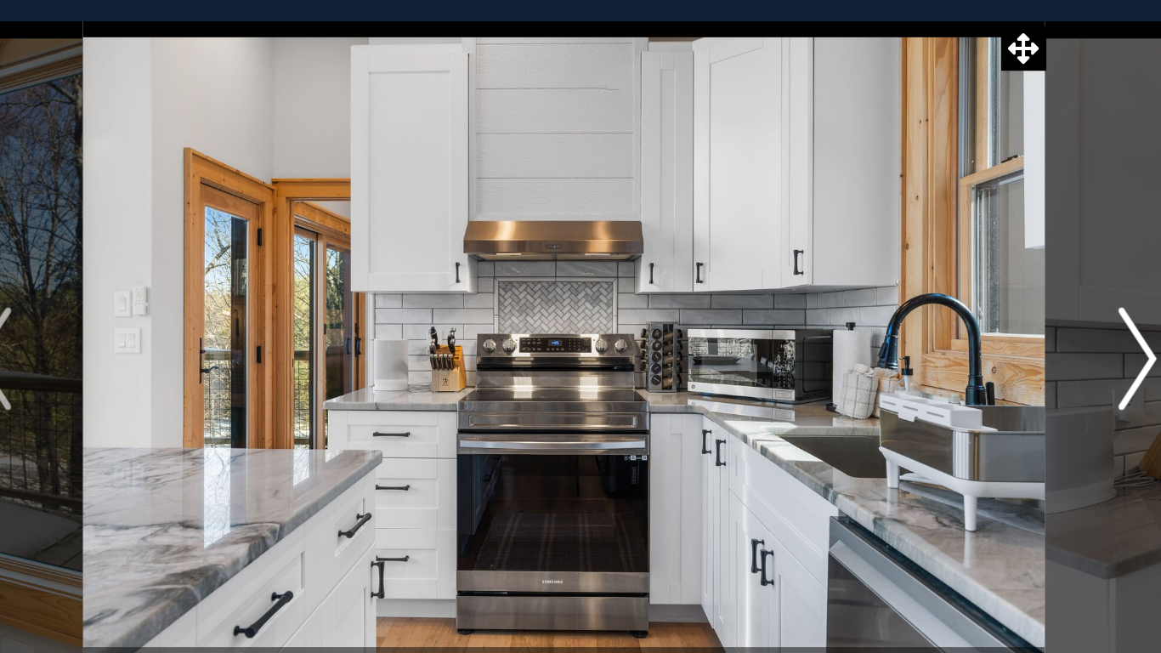
click at [948, 361] on button "Next" at bounding box center [960, 313] width 121 height 450
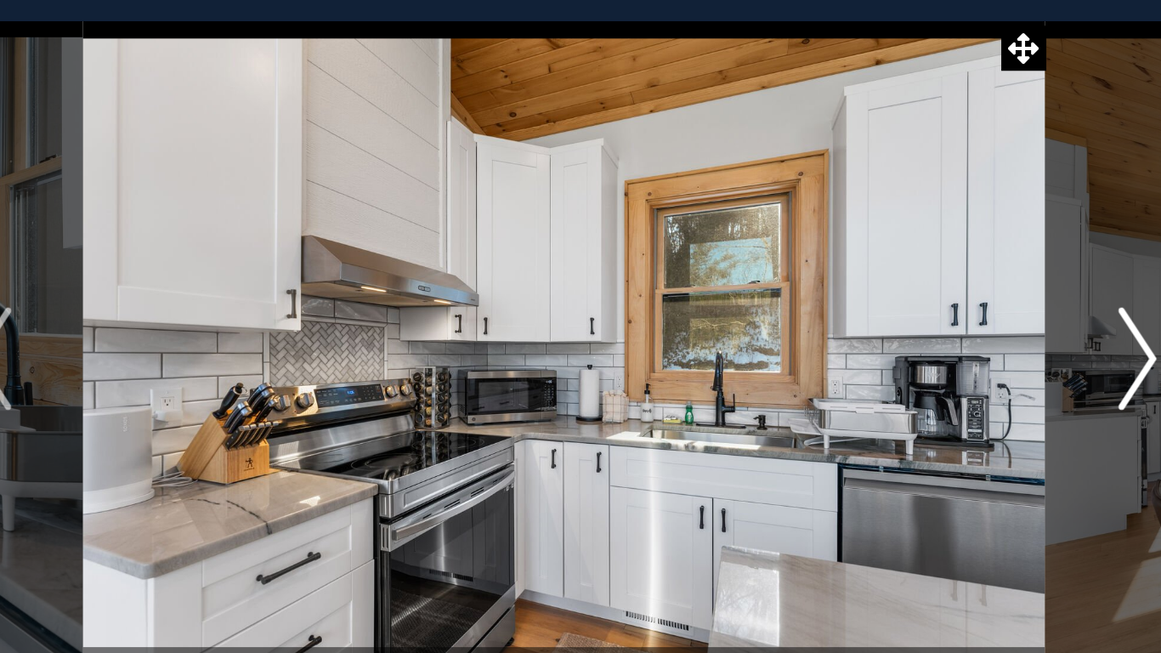
click at [944, 361] on button "Next" at bounding box center [960, 313] width 121 height 450
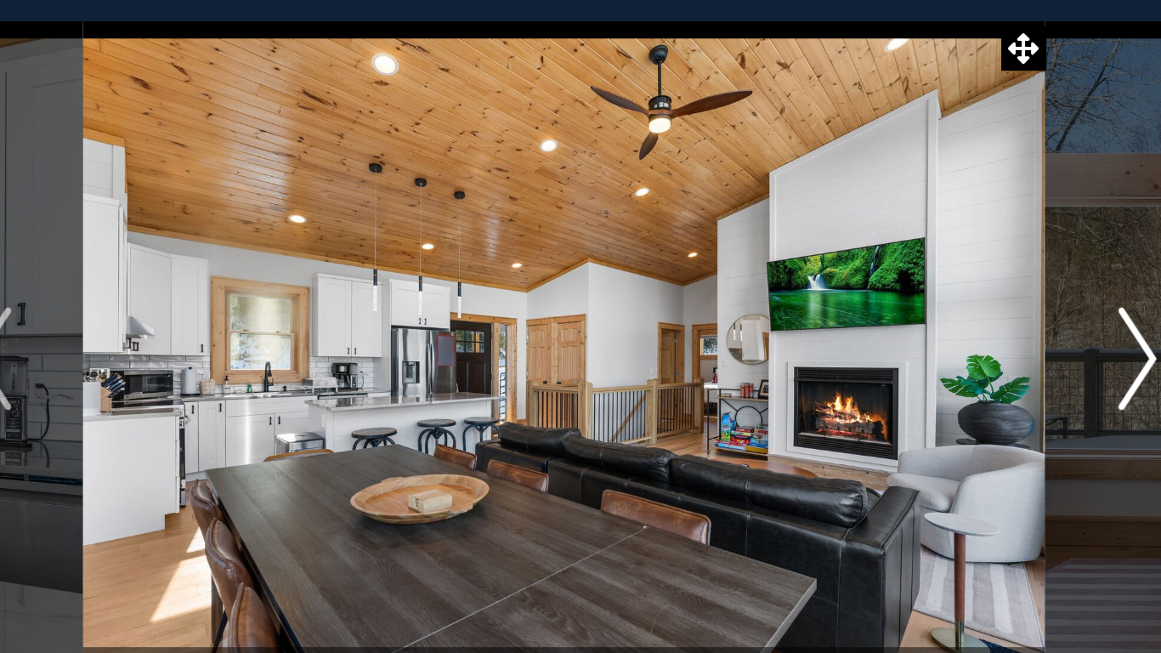
click at [948, 361] on button "Next" at bounding box center [960, 313] width 121 height 450
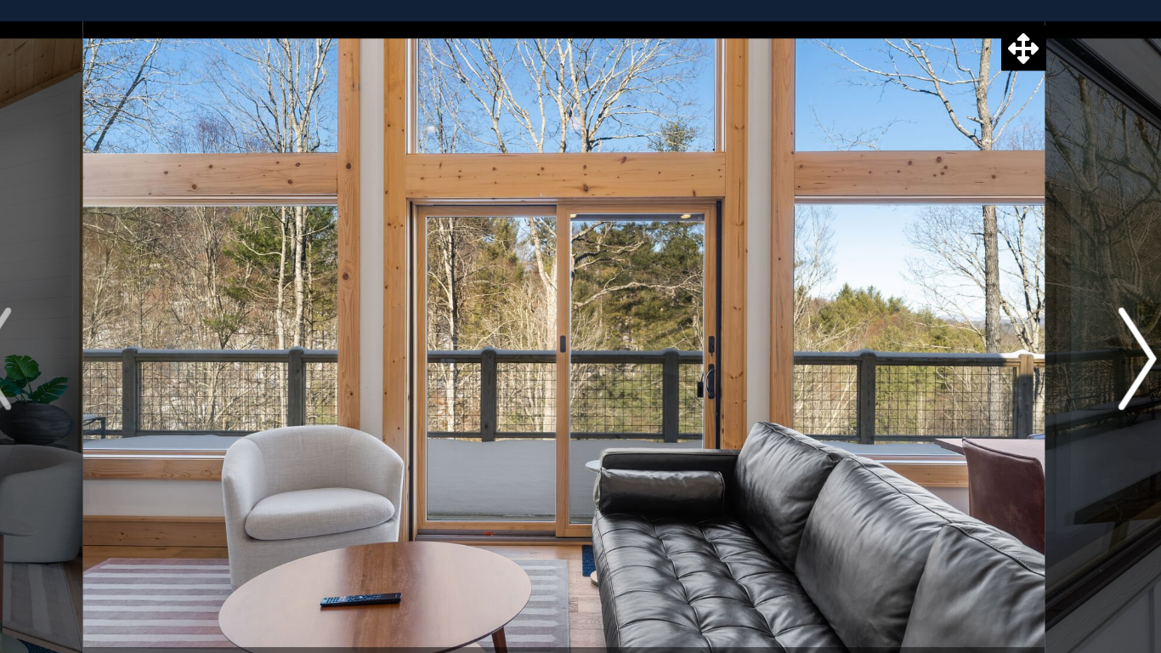
click at [945, 360] on button "Next" at bounding box center [960, 313] width 121 height 450
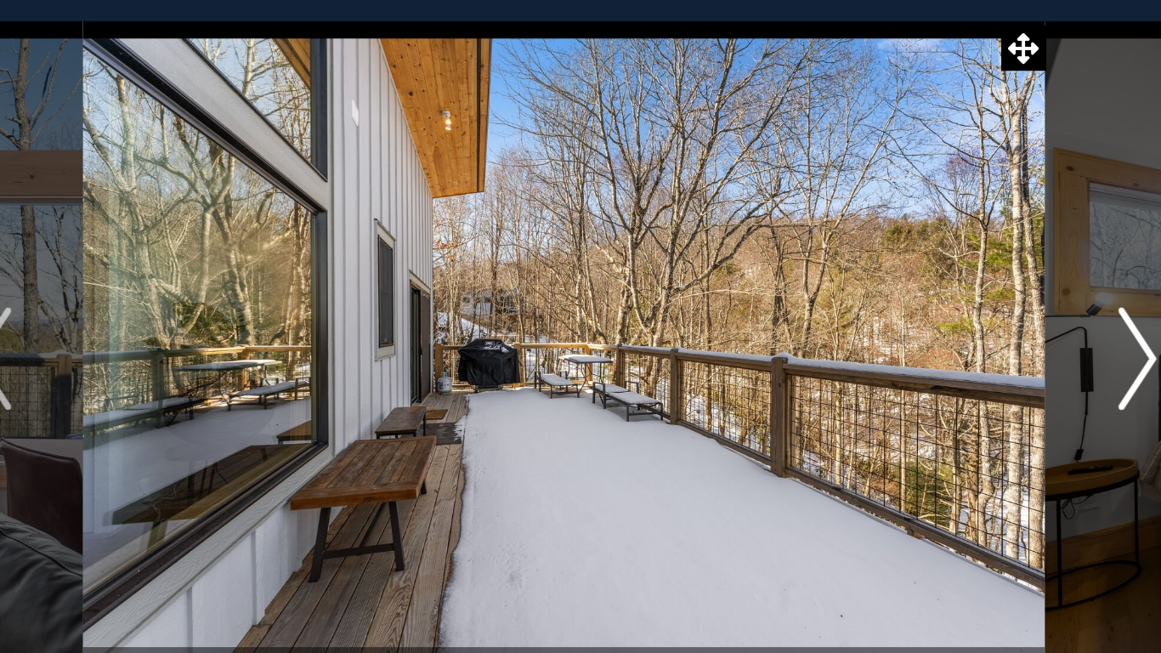
click at [941, 314] on button "Next" at bounding box center [960, 313] width 121 height 450
